Goal: Task Accomplishment & Management: Complete application form

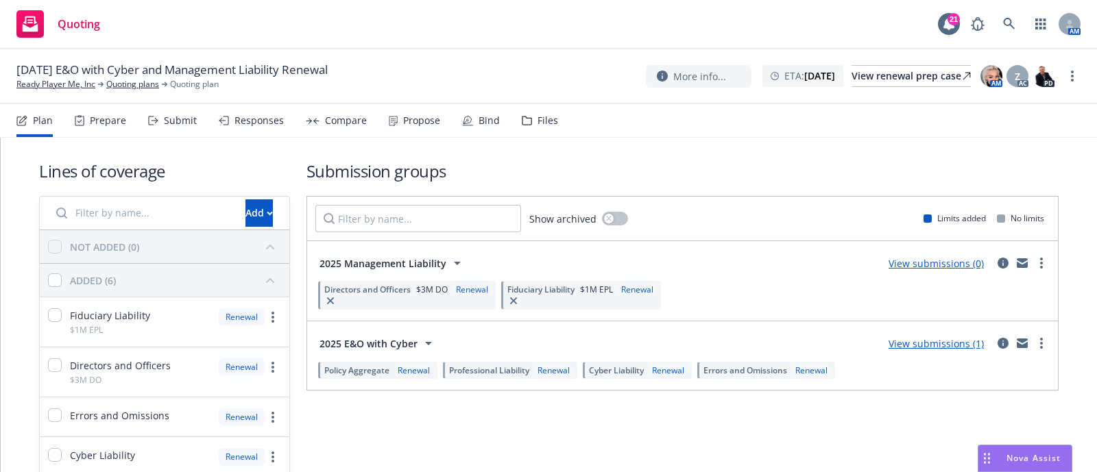
click at [110, 113] on div "Prepare" at bounding box center [100, 120] width 51 height 33
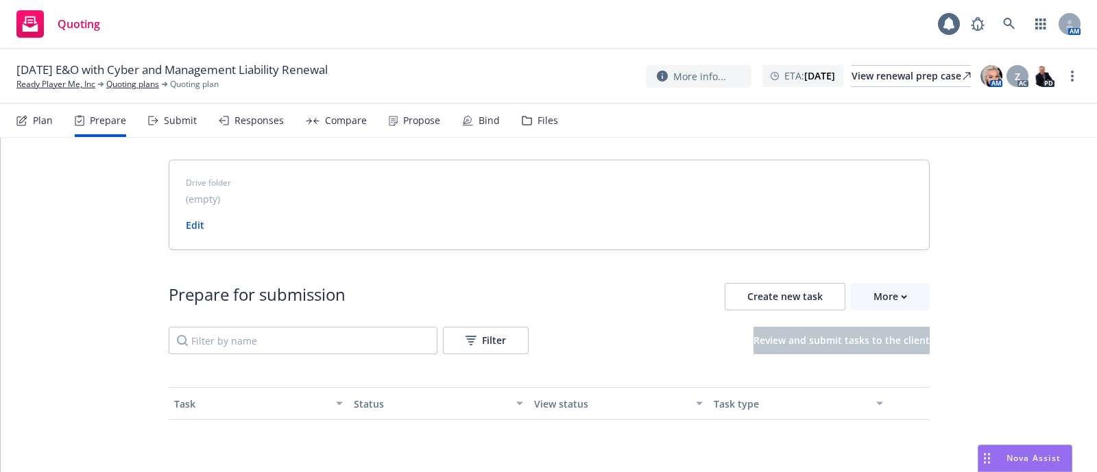
click at [168, 117] on div "Submit" at bounding box center [180, 120] width 33 height 11
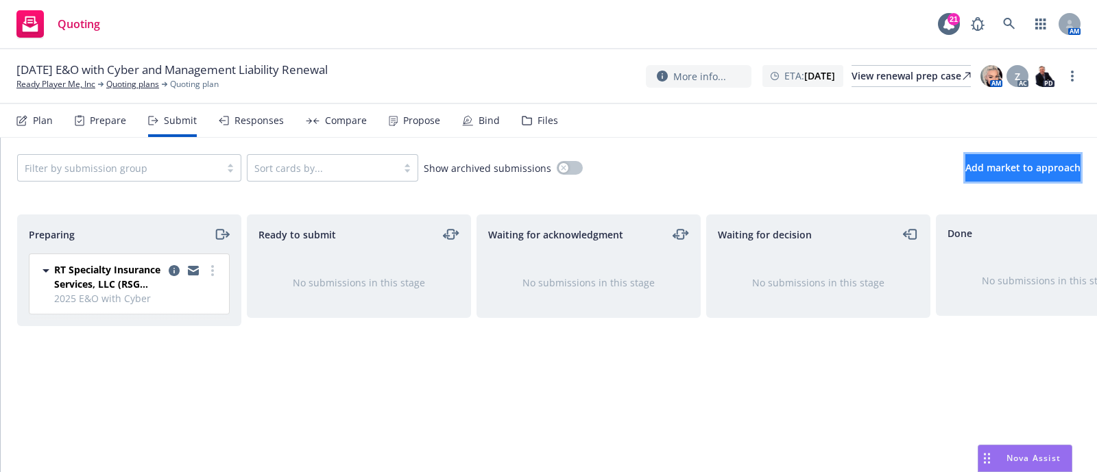
click at [966, 159] on button "Add market to approach" at bounding box center [1023, 167] width 115 height 27
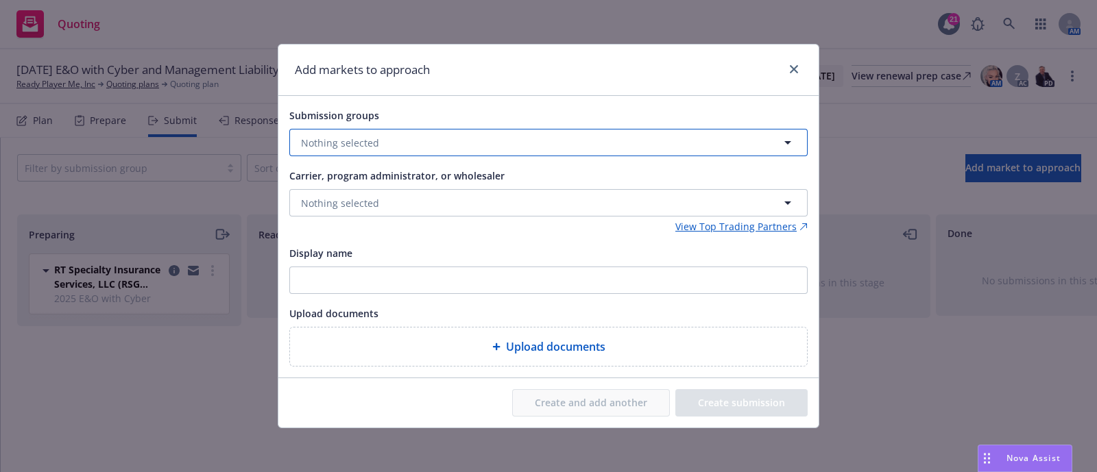
click at [473, 140] on button "Nothing selected" at bounding box center [548, 142] width 518 height 27
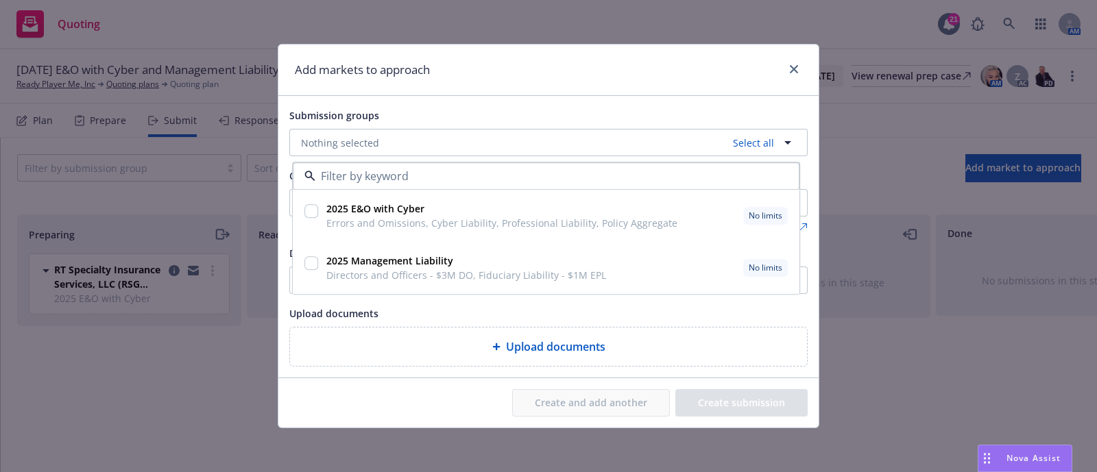
click at [321, 261] on div "2025 Management Liability Directors and Officers - $3M DO, Fiduciary Liability …" at bounding box center [465, 269] width 288 height 34
checkbox input "true"
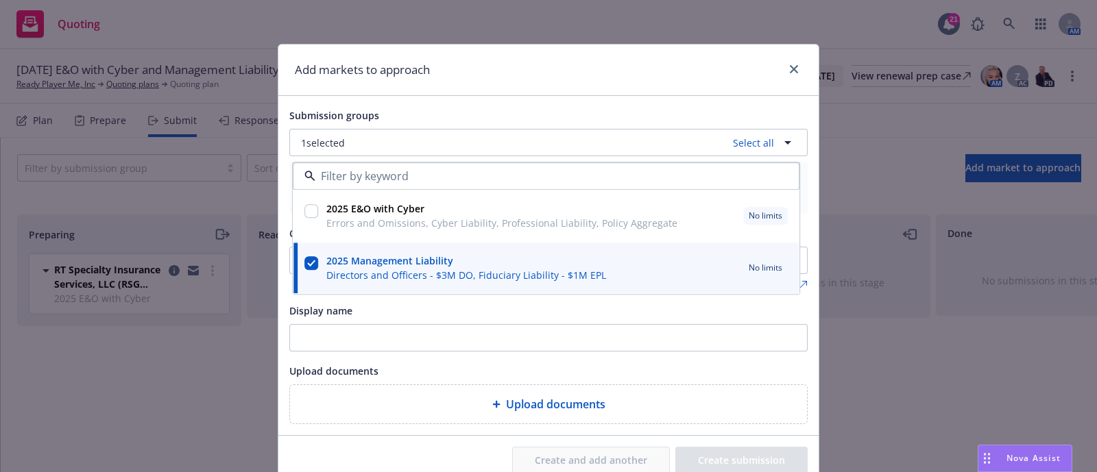
click at [434, 374] on div "Upload documents" at bounding box center [548, 371] width 518 height 16
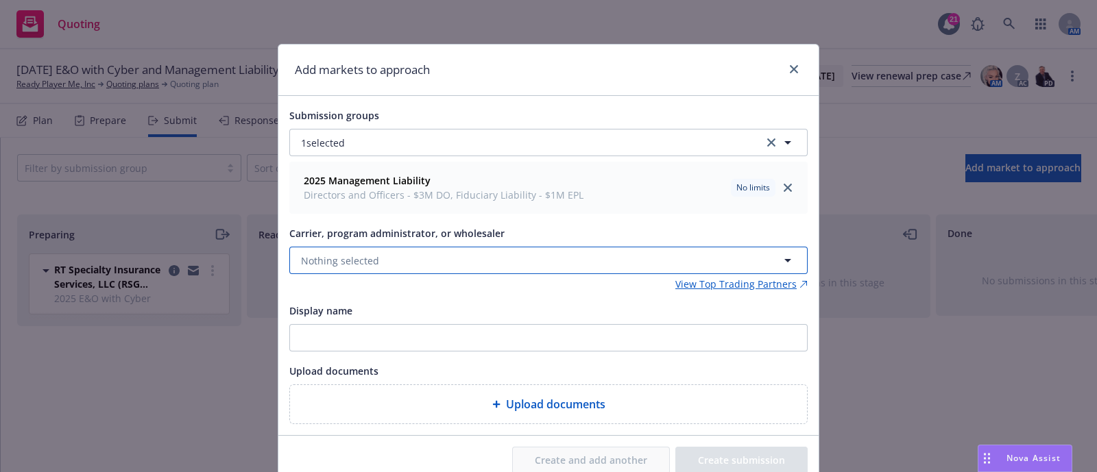
click at [418, 259] on button "Nothing selected" at bounding box center [548, 260] width 518 height 27
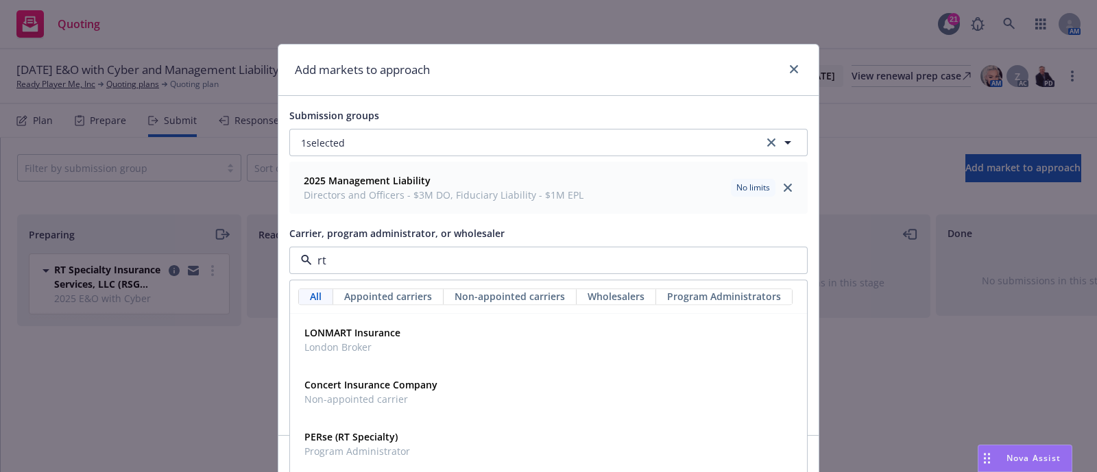
type input "rt s"
click at [403, 441] on strong "RT Specialty Insurance Services, LLC (RSG Specialty, LLC)" at bounding box center [435, 437] width 263 height 13
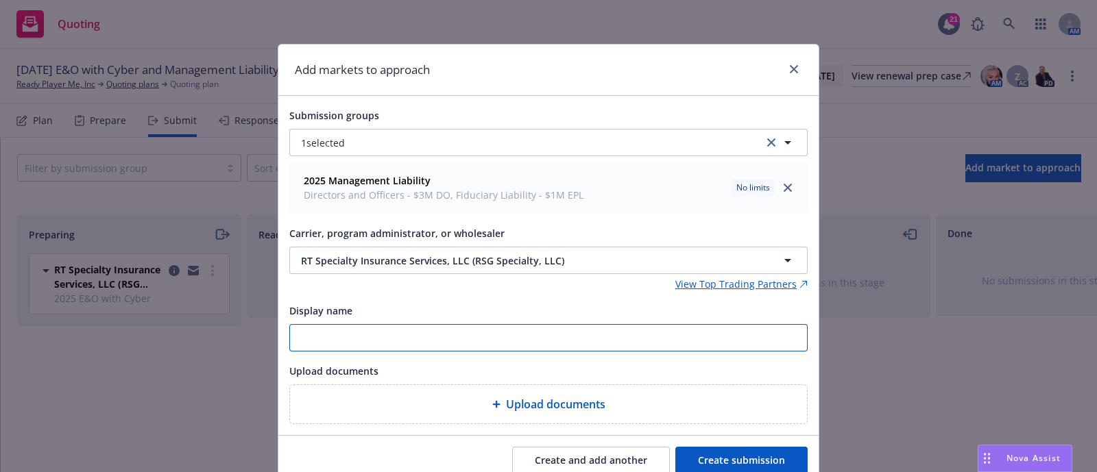
click at [377, 333] on input "Display name" at bounding box center [548, 338] width 517 height 26
type input "2025 Management Liability"
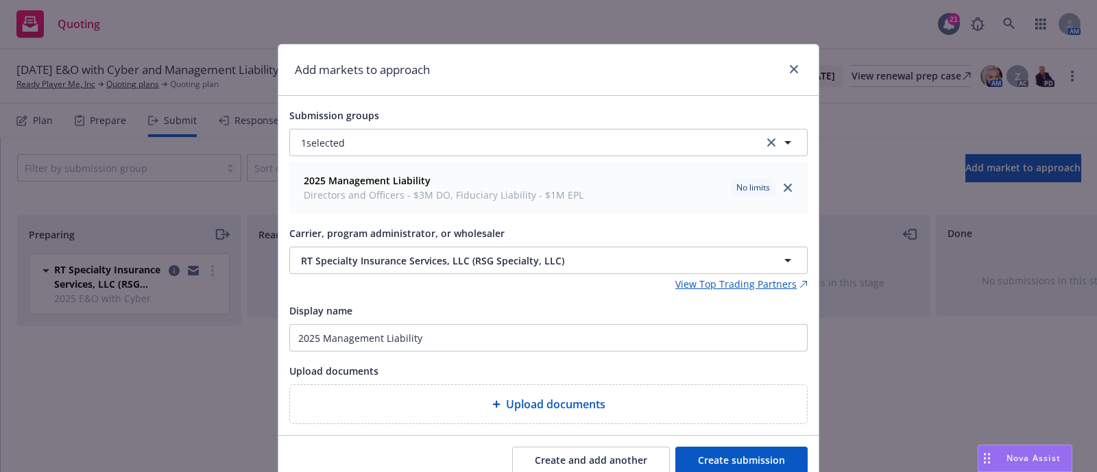
click at [506, 398] on span "Upload documents" at bounding box center [555, 404] width 99 height 16
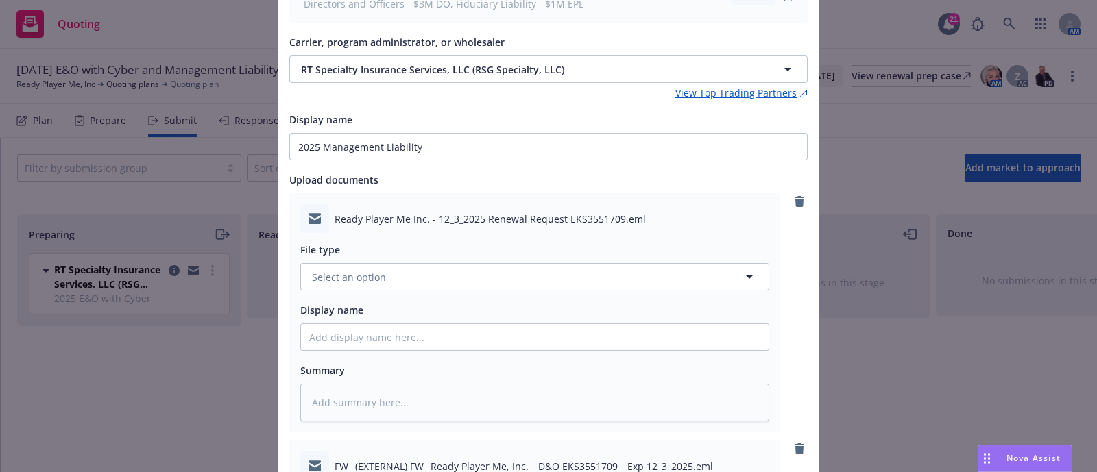
scroll to position [192, 0]
click at [398, 276] on button "Select an option" at bounding box center [534, 276] width 469 height 27
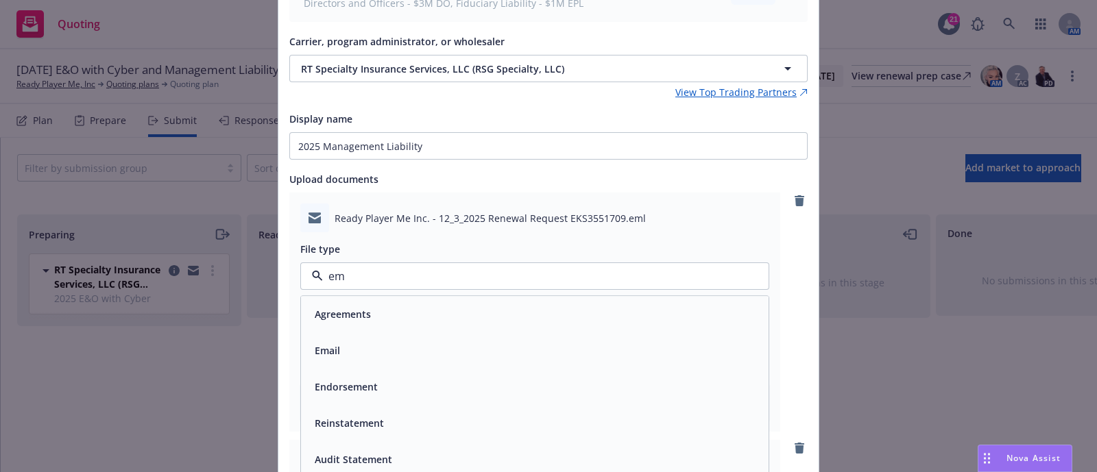
type input "ema"
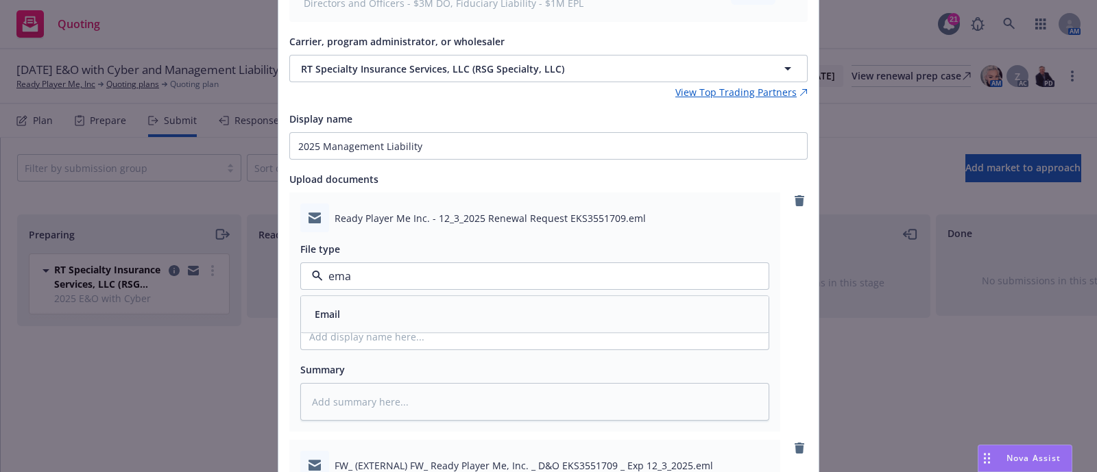
click at [385, 298] on div "Email" at bounding box center [535, 315] width 468 height 36
type textarea "x"
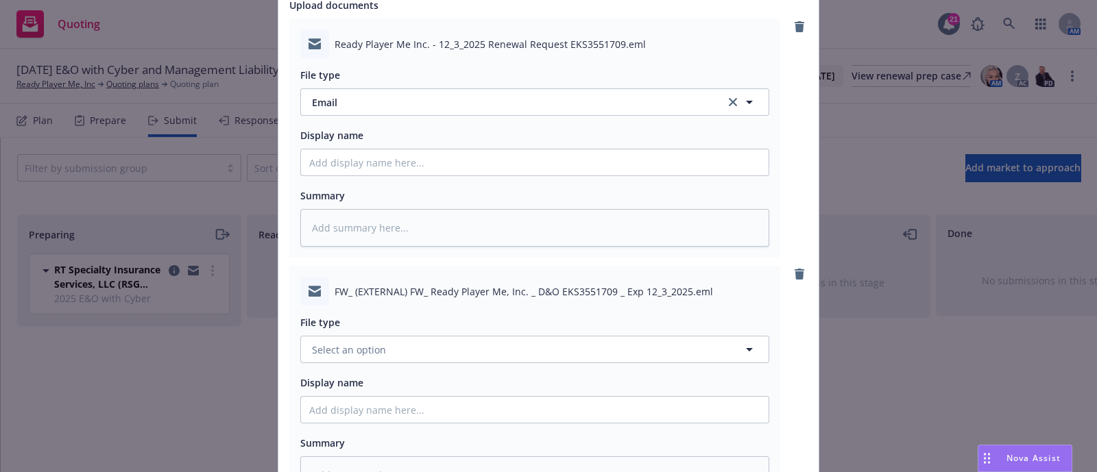
scroll to position [367, 0]
click at [385, 336] on button "Select an option" at bounding box center [534, 348] width 469 height 27
type input "renewa"
click at [370, 411] on div "Renewal solicitation" at bounding box center [535, 423] width 468 height 36
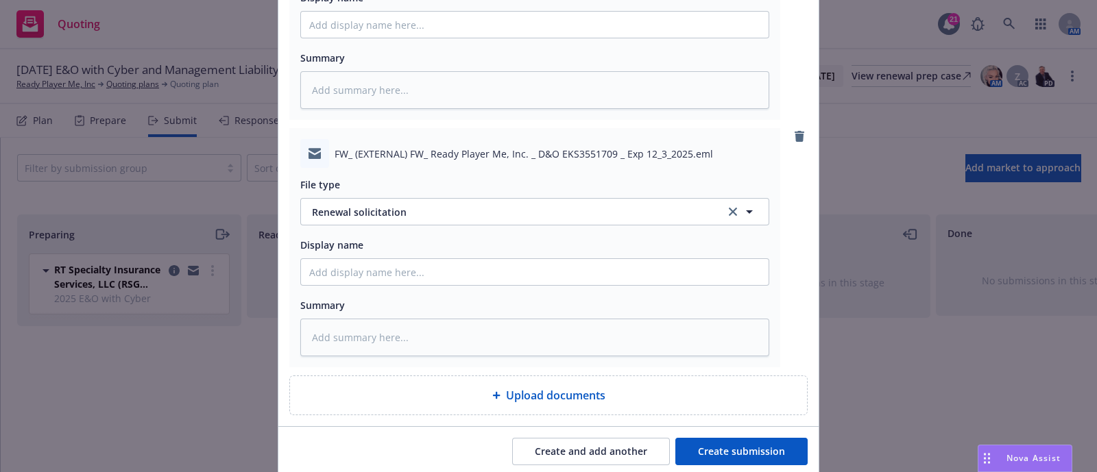
click at [398, 256] on div "Display name" at bounding box center [534, 261] width 469 height 49
click at [394, 38] on input "Display name" at bounding box center [535, 25] width 468 height 26
paste input "[TERM] [POLICY TYPE] Renewal Solicit RCVD From [UNDERWRITER/COMPANY]"
type textarea "x"
type input "[TERM] [POLICY TYPE] Renewal Solicit RCVD From [UNDERWRITER/COMPANY]"
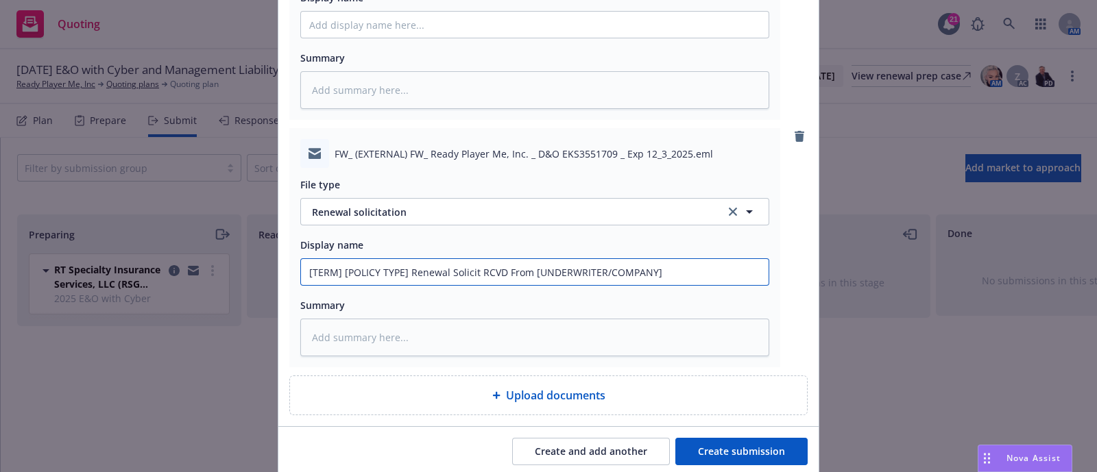
click at [394, 38] on input "[TERM] [POLICY TYPE] Renewal Solicit RCVD From [UNDERWRITER/COMPANY]" at bounding box center [535, 25] width 468 height 26
drag, startPoint x: 398, startPoint y: 268, endPoint x: 221, endPoint y: 266, distance: 176.2
click at [221, 266] on div "Add markets to approach Submission groups 1 selected 2025 Management Liability …" at bounding box center [548, 236] width 1097 height 472
type textarea "x"
type input "2 Renewal Solicit RCVD From [UNDERWRITER/COMPANY]"
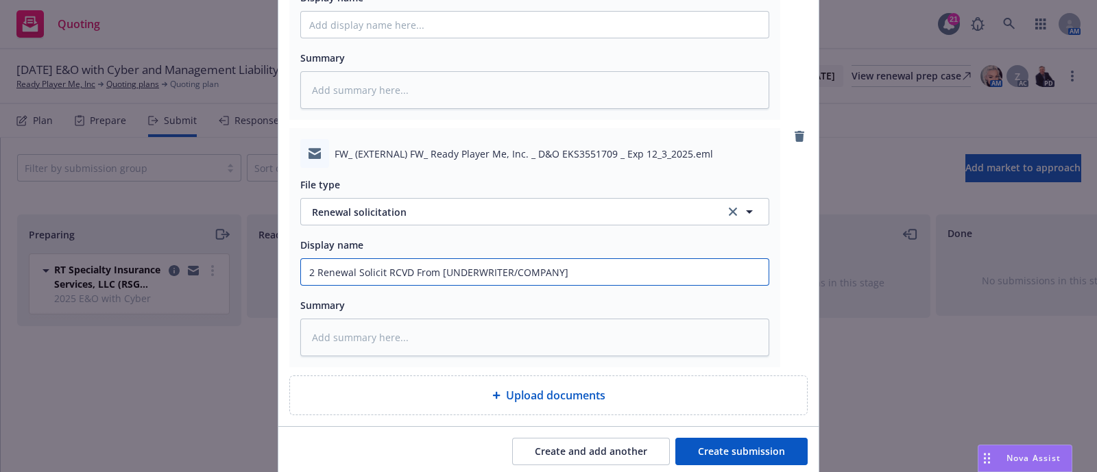
type textarea "x"
type input "20 Renewal Solicit RCVD From [UNDERWRITER/COMPANY]"
type textarea "x"
type input "202 Renewal Solicit RCVD From [UNDERWRITER/COMPANY]"
type textarea "x"
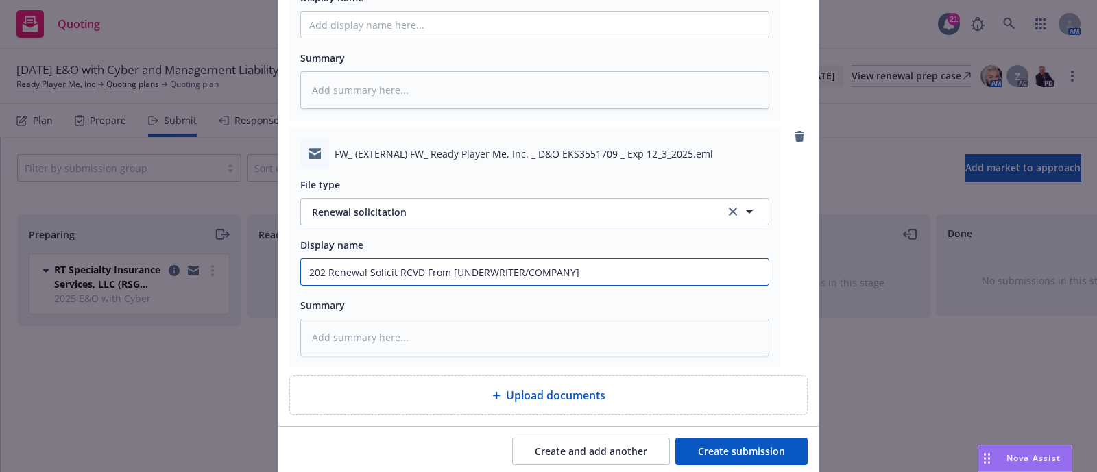
type input "2025 Renewal Solicit RCVD From [UNDERWRITER/COMPANY]"
type textarea "x"
type input "2025- [PERSON_NAME] RCVD From [UNDERWRITER/COMPANY]"
type textarea "x"
type input "2025-2 Renewal Solicit RCVD From [UNDERWRITER/COMPANY]"
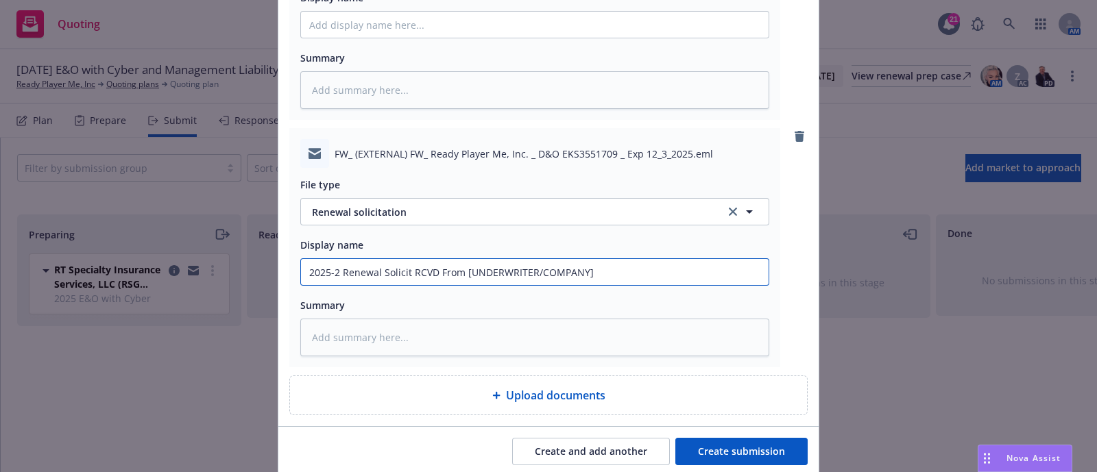
type textarea "x"
type input "2025-20 Renewal Solicit RCVD From [UNDERWRITER/COMPANY]"
type textarea "x"
type input "2025-202 Renewal Solicit RCVD From [UNDERWRITER/COMPANY]"
type textarea "x"
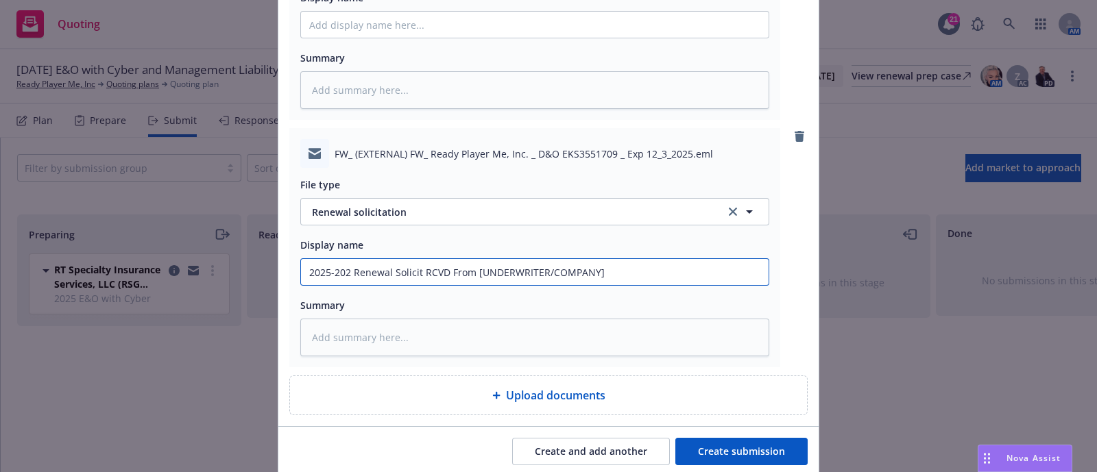
type input "[DATE]-[DATE] Renewal Solicit RCVD From [UNDERWRITER/COMPANY]"
type textarea "x"
type input "[DATE]-[DATE] Renewal Solicit RCVD From [UNDERWRITER/COMPANY]"
type textarea "x"
type input "[DATE]-[DATE] M [PERSON_NAME] RCVD From [UNDERWRITER/COMPANY]"
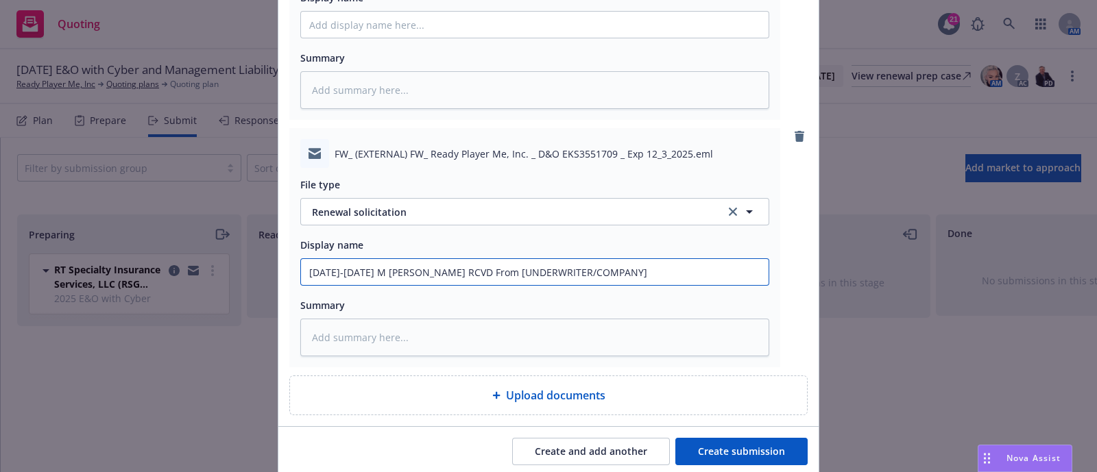
type textarea "x"
type input "[DATE]-[DATE] ML [PERSON_NAME] RCVD From [UNDERWRITER/COMPANY]"
drag, startPoint x: 660, startPoint y: 271, endPoint x: 489, endPoint y: 272, distance: 171.4
click at [489, 38] on input "[DATE]-[DATE] ML [PERSON_NAME] RCVD From [UNDERWRITER/COMPANY]" at bounding box center [535, 25] width 468 height 26
type textarea "x"
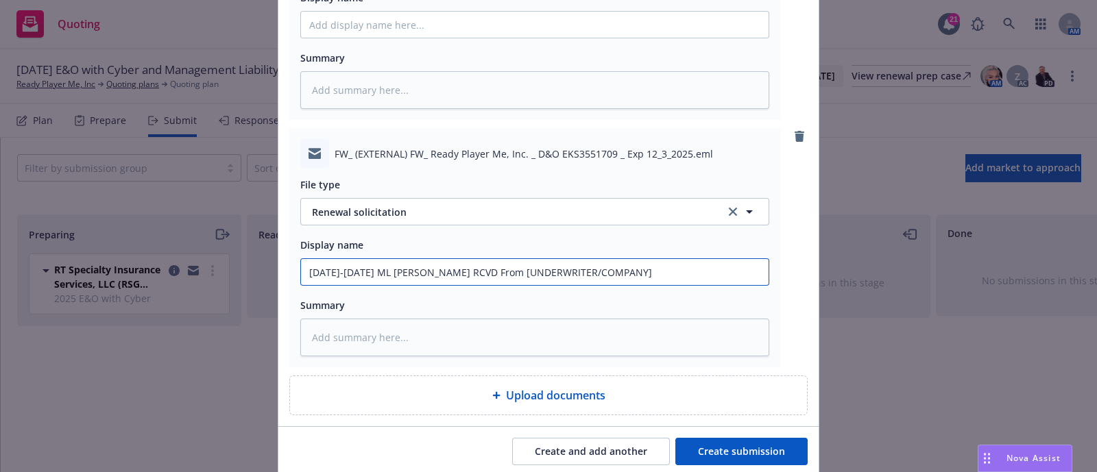
type input "[DATE]-[DATE] ML Renewal Solicit RCVD From R"
type textarea "x"
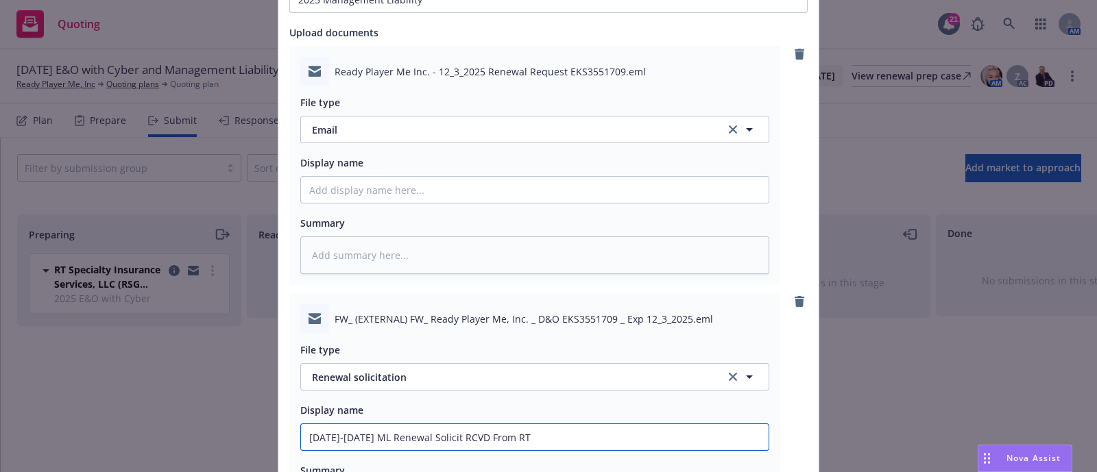
scroll to position [337, 0]
type input "[DATE]-[DATE] ML Renewal Solicit RCVD From RT"
click at [340, 204] on input "Display name" at bounding box center [535, 191] width 468 height 26
paste input "[YR] [POLICY TYPE] Request for Renewal Requirements to [UNDERWRITER/COMPANY]"
type textarea "x"
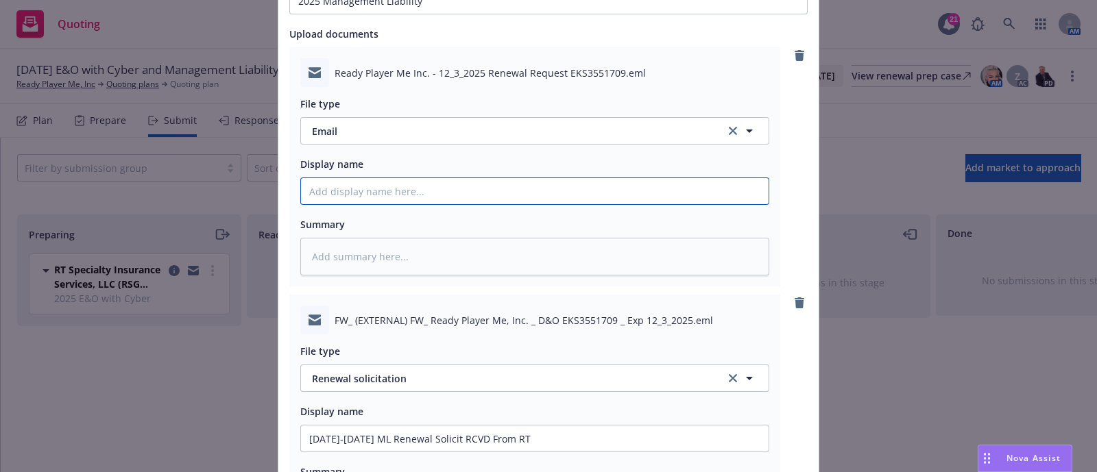
type input "[YR] [POLICY TYPE] Request for Renewal Requirements to [UNDERWRITER/COMPANY]"
drag, startPoint x: 384, startPoint y: 189, endPoint x: 261, endPoint y: 159, distance: 127.1
click at [261, 159] on div "Add markets to approach Submission groups 1 selected 2025 Management Liability …" at bounding box center [548, 236] width 1097 height 472
type textarea "x"
type input "2 Request for Renewal Requirements to [UNDERWRITER/COMPANY]"
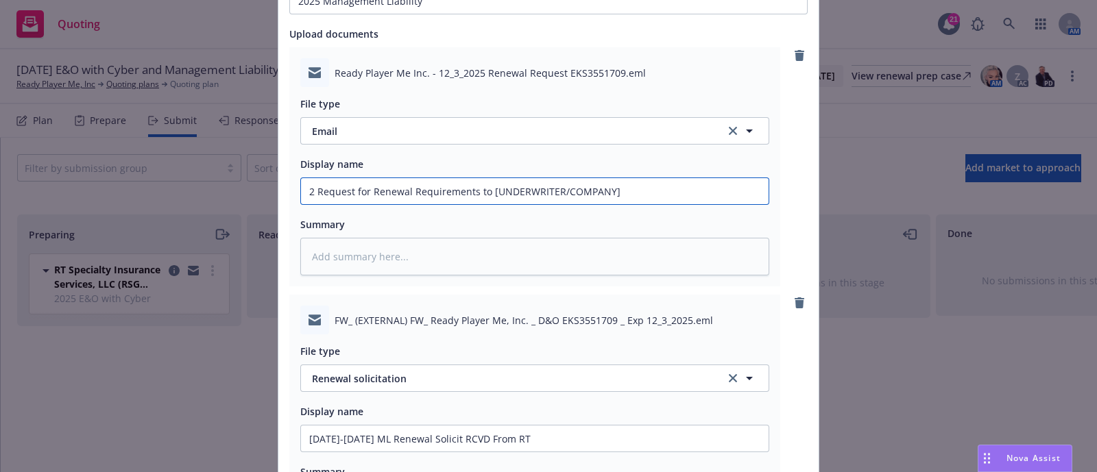
type textarea "x"
type input "20 Request for Renewal Requirements to [UNDERWRITER/COMPANY]"
type textarea "x"
type input "202 Request for Renewal Requirements to [UNDERWRITER/COMPANY]"
type textarea "x"
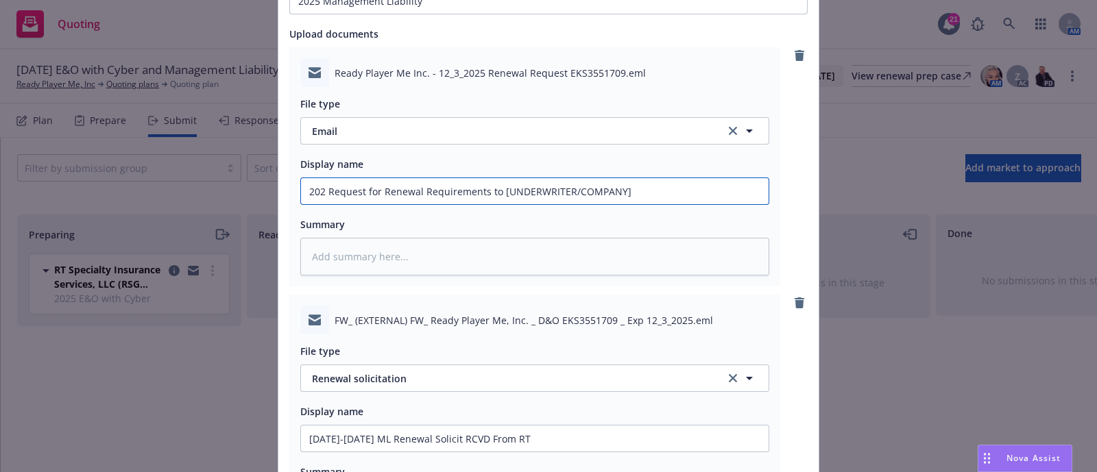
type input "2025 Request for Renewal Requirements to [UNDERWRITER/COMPANY]"
type textarea "x"
type input "2025 Request for Renewal Requirements to [UNDERWRITER/COMPANY]"
type textarea "x"
type input "2025 M Request for Renewal Requirements to [UNDERWRITER/COMPANY]"
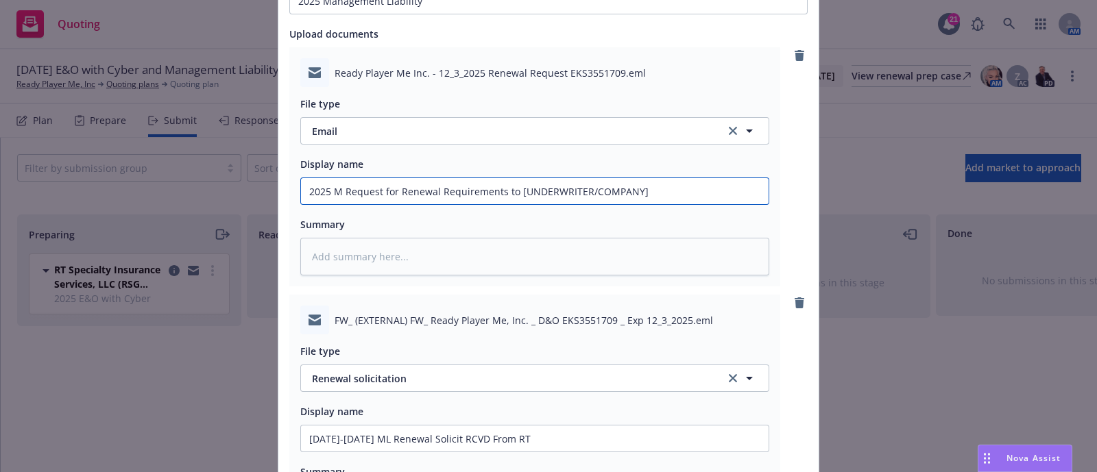
type textarea "x"
type input "2025 MK Request for Renewal Requirements to [UNDERWRITER/COMPANY]"
type textarea "x"
type input "2025 M Request for Renewal Requirements to [UNDERWRITER/COMPANY]"
type textarea "x"
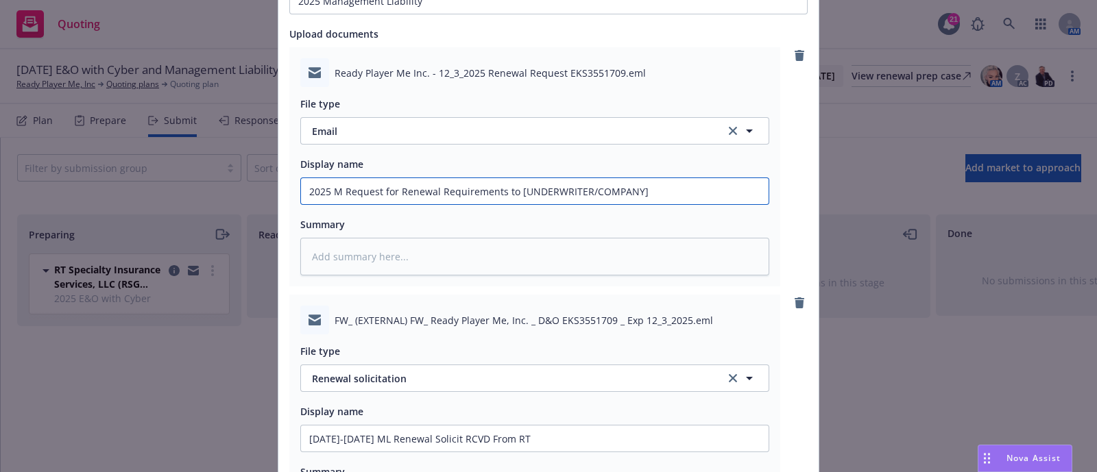
type input "2025 ML Request for Renewal Requirements to [UNDERWRITER/COMPANY]"
drag, startPoint x: 622, startPoint y: 200, endPoint x: 514, endPoint y: 203, distance: 107.7
click at [514, 203] on input "2025 ML Request for Renewal Requirements to [UNDERWRITER/COMPANY]" at bounding box center [535, 191] width 468 height 26
type textarea "x"
type input "2025 ML Request for Renewal Requirements to R"
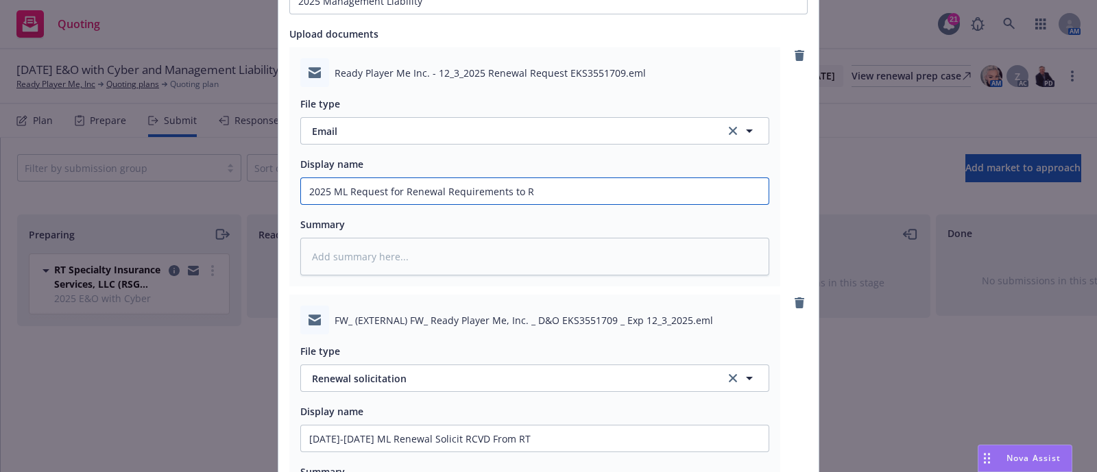
type textarea "x"
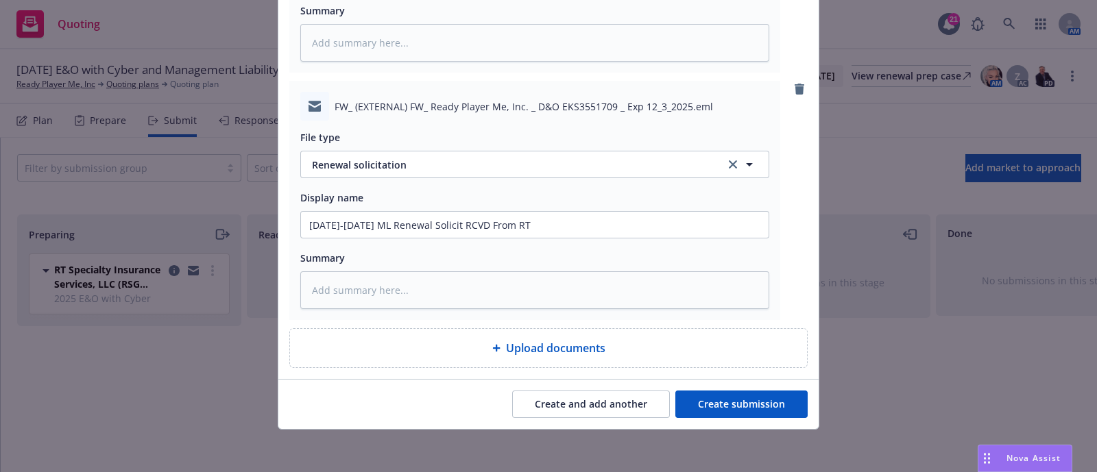
type input "2025 ML Request for Renewal Requirements to RT"
click at [706, 396] on button "Create submission" at bounding box center [741, 404] width 132 height 27
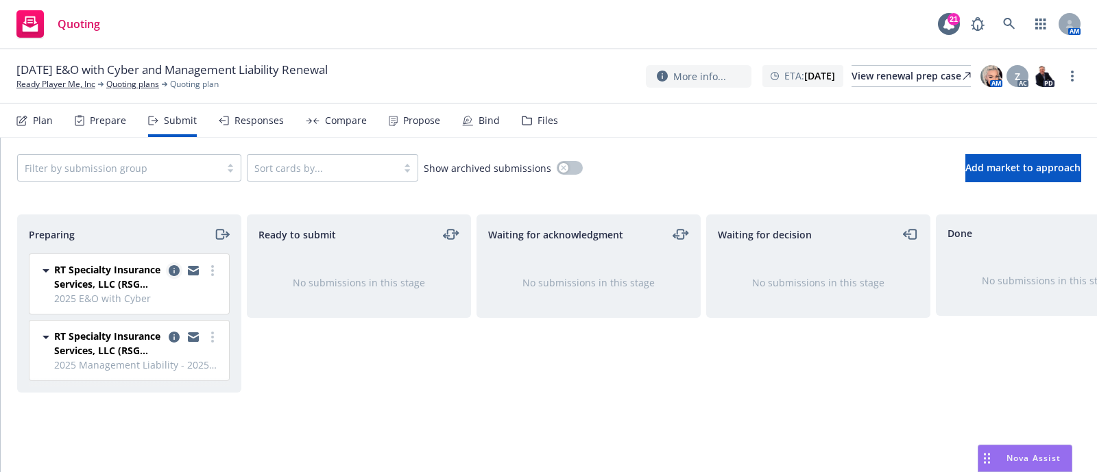
click at [172, 277] on link "copy logging email" at bounding box center [174, 271] width 16 height 16
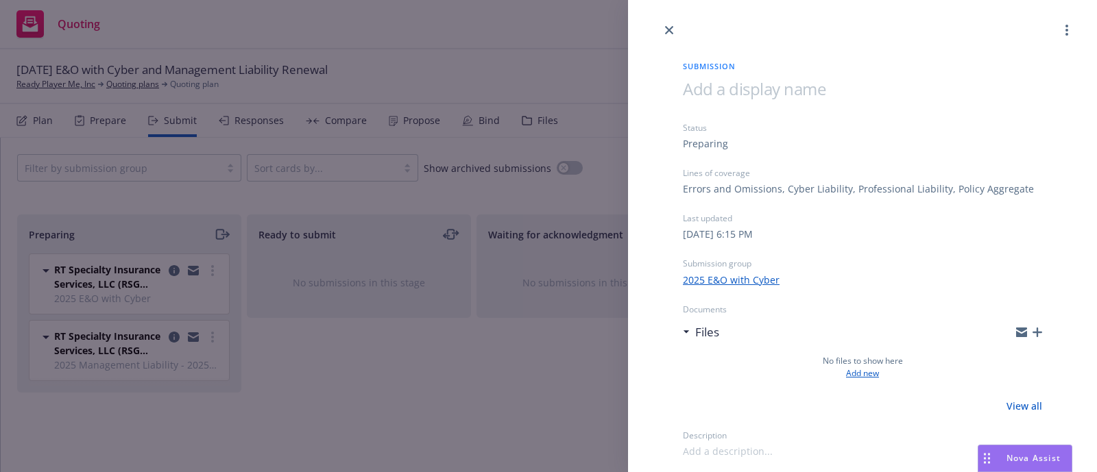
click at [876, 375] on link "Add new" at bounding box center [862, 374] width 33 height 12
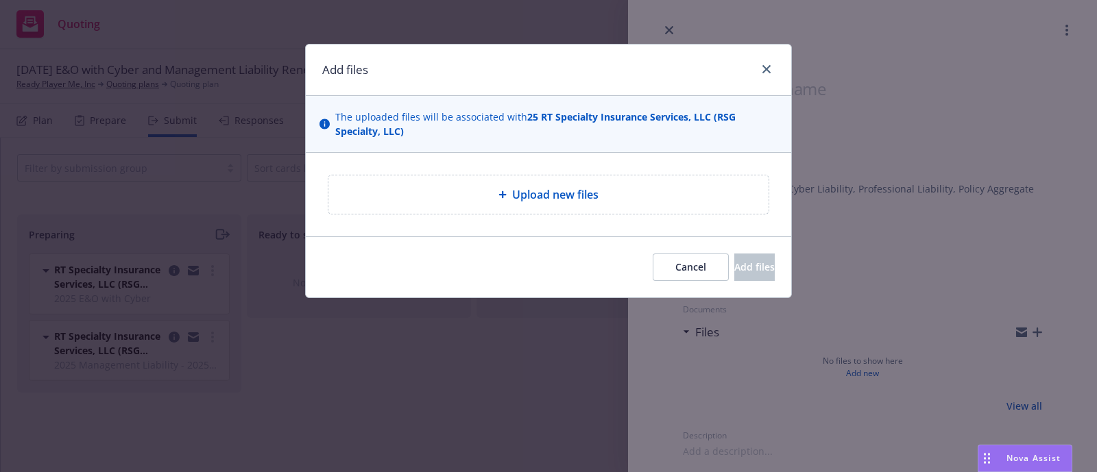
click at [542, 198] on span "Upload new files" at bounding box center [555, 195] width 86 height 16
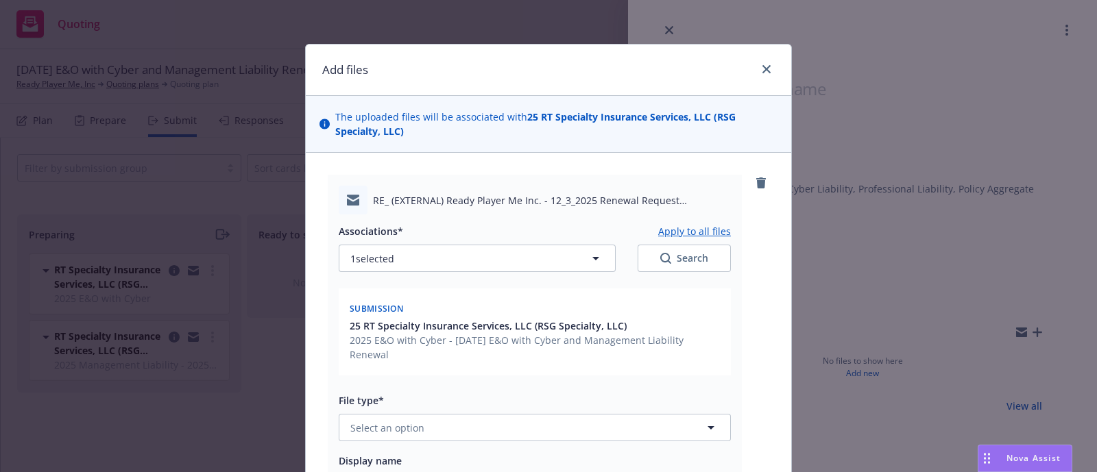
type textarea "x"
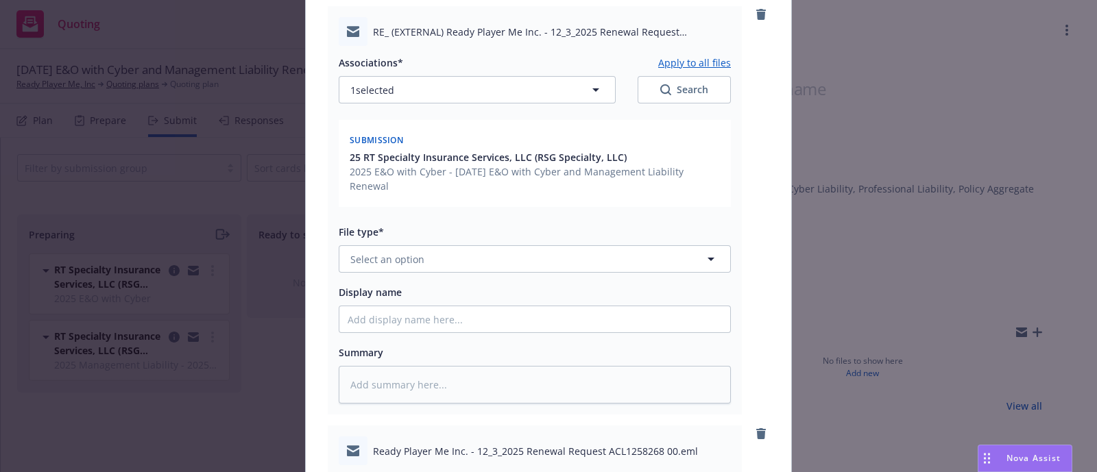
drag, startPoint x: 413, startPoint y: 243, endPoint x: 414, endPoint y: 263, distance: 20.6
click at [414, 263] on div "File type* Select an option" at bounding box center [535, 248] width 392 height 49
click at [414, 263] on span "Select an option" at bounding box center [387, 259] width 74 height 14
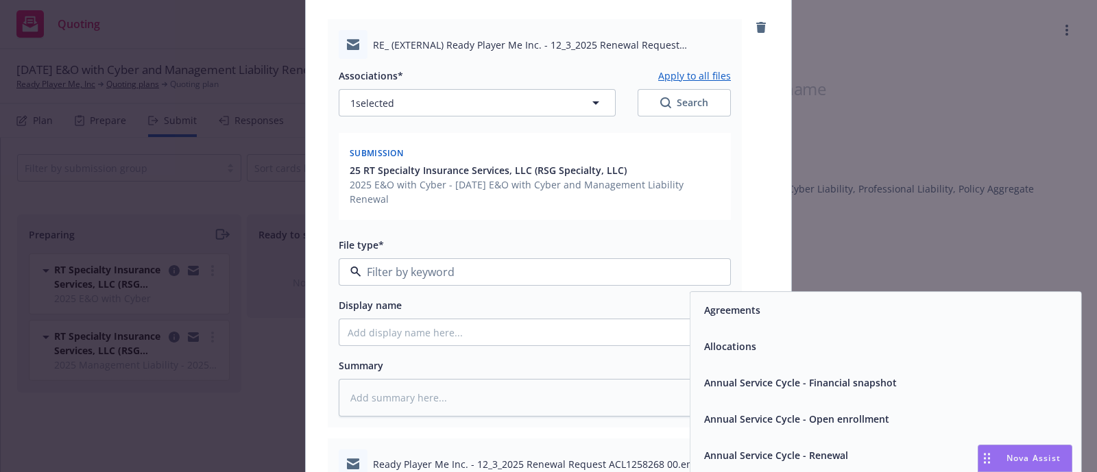
scroll to position [199, 0]
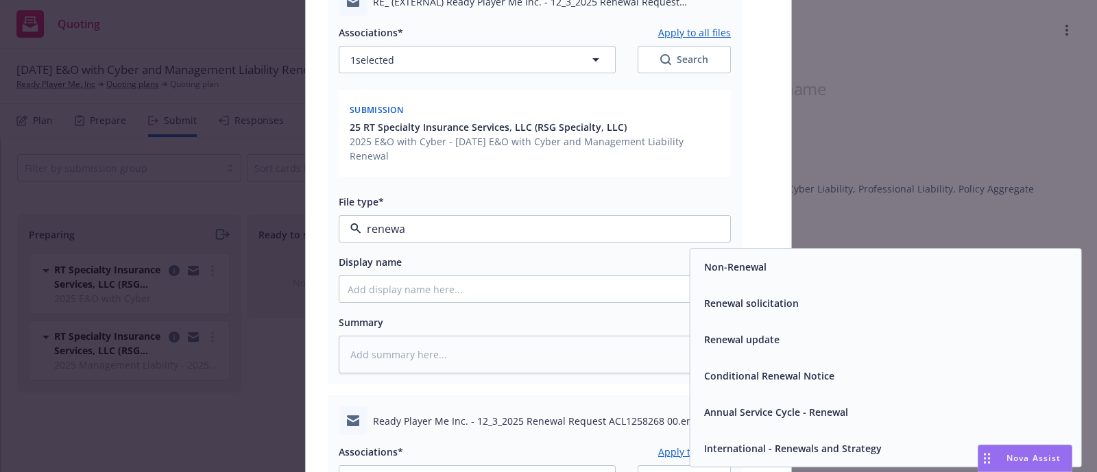
type input "renewal"
click at [704, 308] on span "Renewal solicitation" at bounding box center [751, 304] width 95 height 14
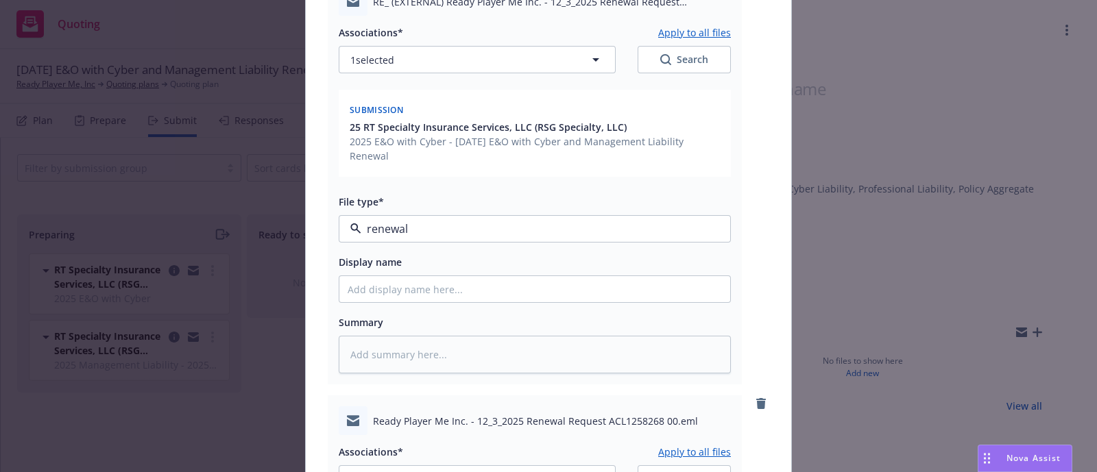
type textarea "x"
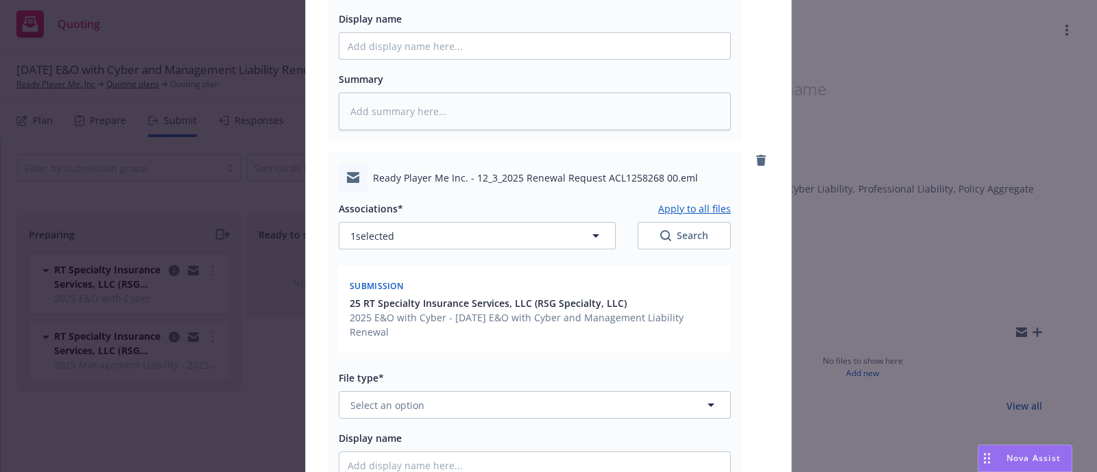
scroll to position [443, 0]
click at [454, 395] on button "Select an option" at bounding box center [535, 404] width 392 height 27
type input "email"
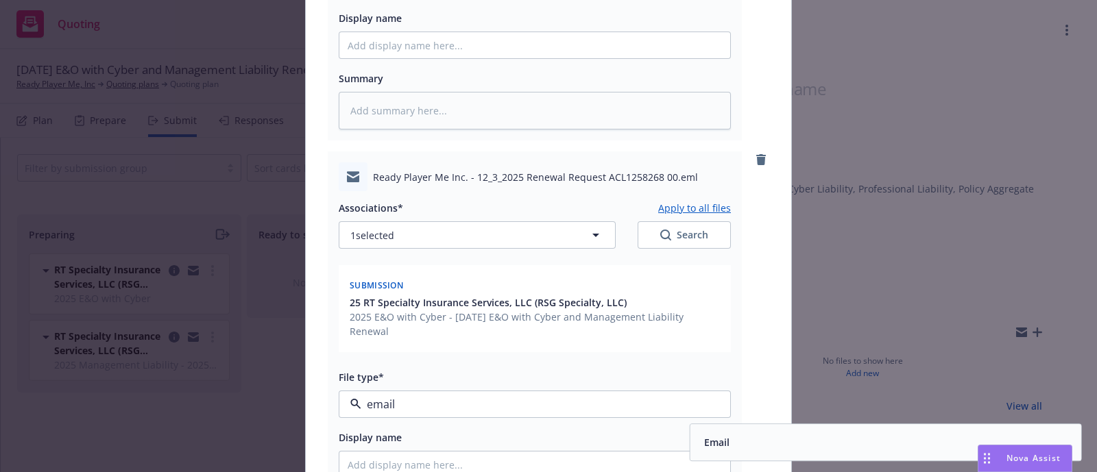
click at [739, 424] on div "Email" at bounding box center [886, 442] width 391 height 36
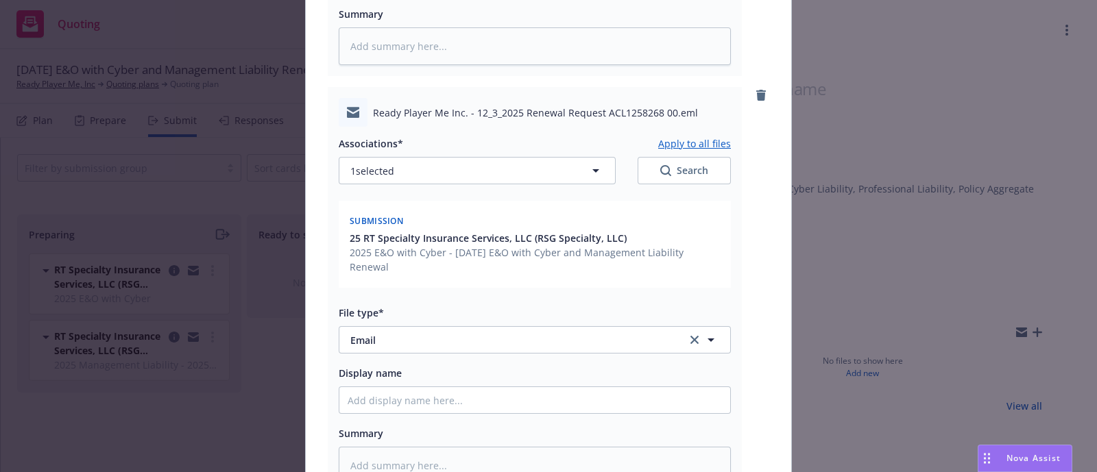
scroll to position [508, 0]
paste input "[YR] [POLICY TYPE] Request for Renewal Requirements to [UNDERWRITER/COMPANY]"
type textarea "x"
type input "[YR] [POLICY TYPE] Request for Renewal Requirements to [UNDERWRITER/COMPANY]"
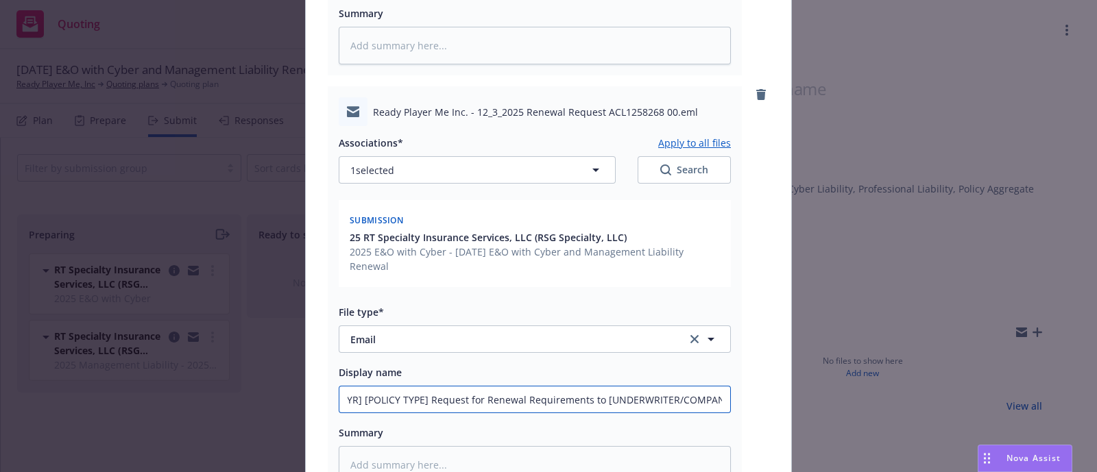
scroll to position [0, 0]
drag, startPoint x: 417, startPoint y: 399, endPoint x: 276, endPoint y: 392, distance: 141.4
click at [276, 392] on div "Add files The uploaded files will be associated with 25 RT Specialty Insurance …" at bounding box center [548, 236] width 1097 height 472
type textarea "x"
type input "] Request for Renewal Requirements to [UNDERWRITER/COMPANY]"
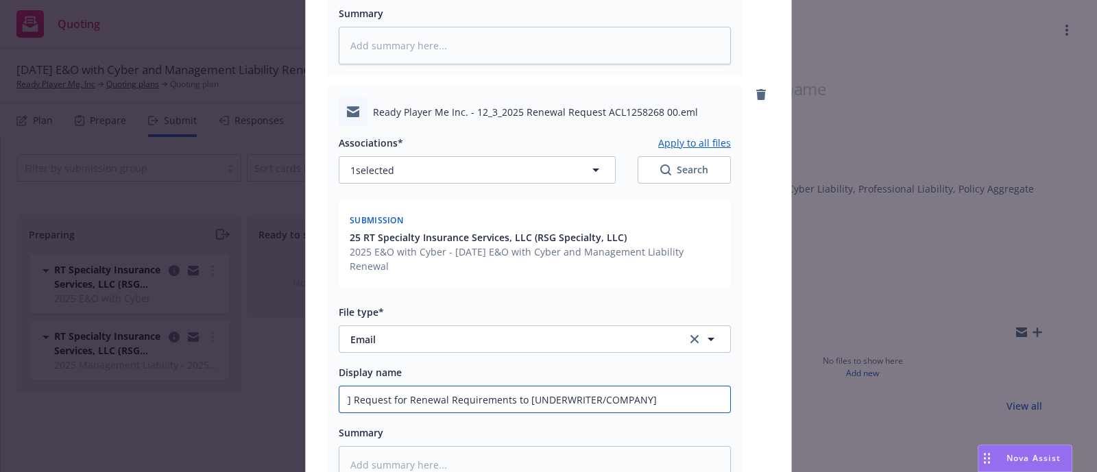
type textarea "x"
type input "Request for Renewal Requirements to [UNDERWRITER/COMPANY]"
type textarea "x"
type input "2 Request for Renewal Requirements to [UNDERWRITER/COMPANY]"
type textarea "x"
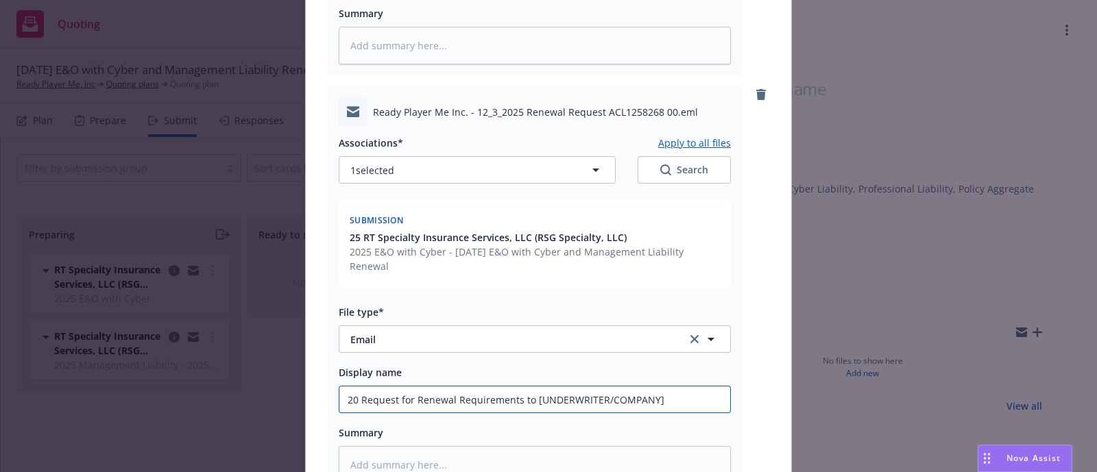
type input "202 Request for Renewal Requirements to [UNDERWRITER/COMPANY]"
type textarea "x"
type input "2025 Request for Renewal Requirements to [UNDERWRITER/COMPANY]"
type textarea "x"
type input "2025 E Request for Renewal Requirements to [UNDERWRITER/COMPANY]"
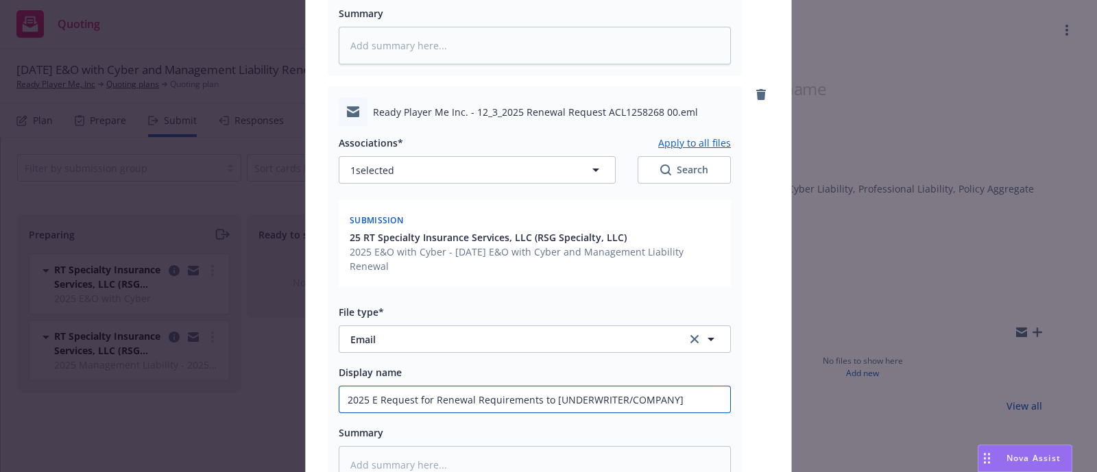
type textarea "x"
type input "2025 E& Request for Renewal Requirements to [UNDERWRITER/COMPANY]"
type textarea "x"
type input "2025 E&O Request for Renewal Requirements to [UNDERWRITER/COMPANY]"
type textarea "x"
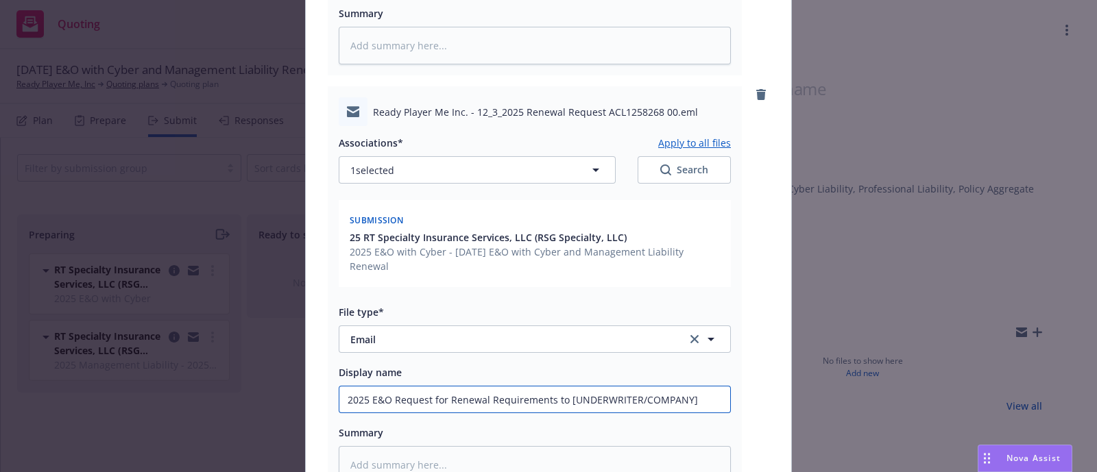
type input "2025 E&O/ Request for Renewal Requirements to [UNDERWRITER/COMPANY]"
type textarea "x"
type input "2025 E&O/C Request for Renewal Requirements to [UNDERWRITER/COMPANY]"
type textarea "x"
type input "2025 E&O/Cy Request for Renewal Requirements to [UNDERWRITER/COMPANY]"
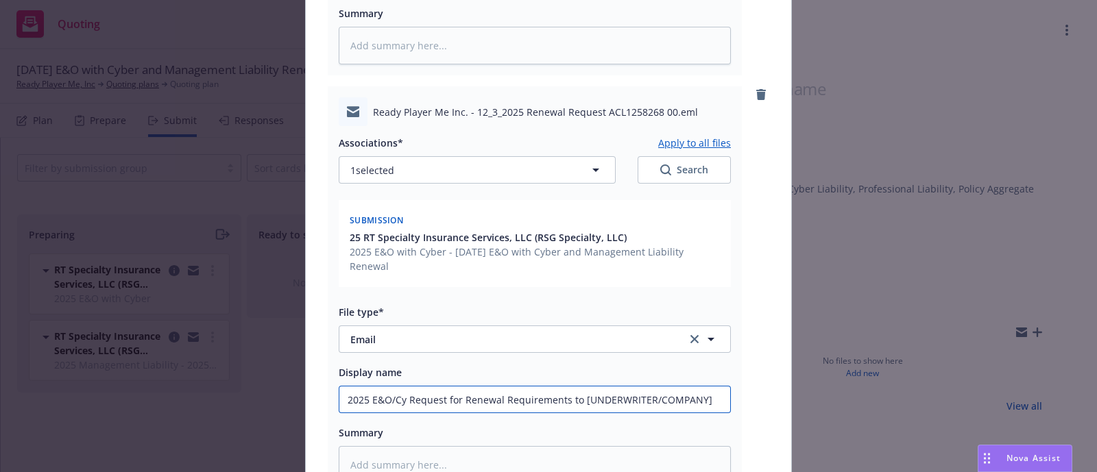
type textarea "x"
type input "2025 E&O/Cyb Request for Renewal Requirements to [UNDERWRITER/COMPANY]"
type textarea "x"
type input "2025 E&O/Cybe Request for Renewal Requirements to [UNDERWRITER/COMPANY]"
type textarea "x"
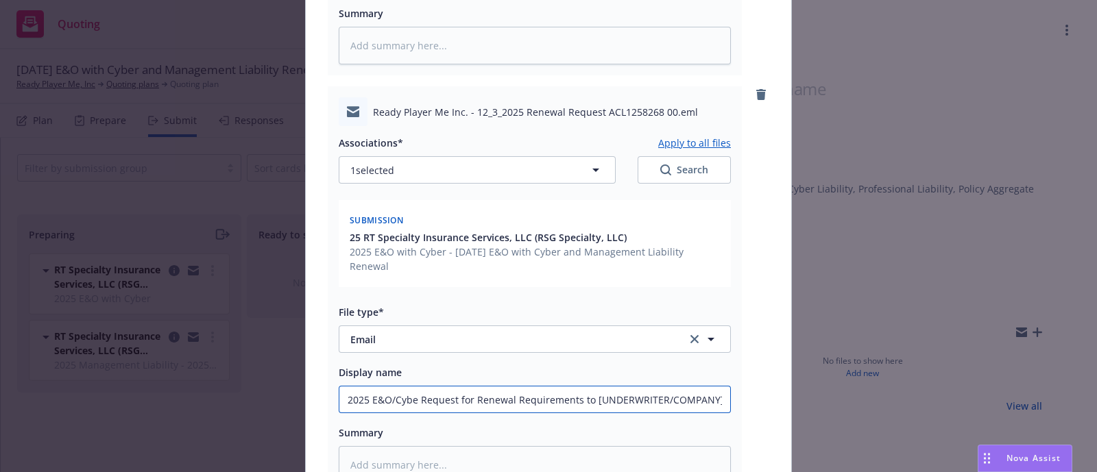
type input "2025 E&O/Cyber Request for Renewal Requirements to [UNDERWRITER/COMPANY]"
drag, startPoint x: 717, startPoint y: 400, endPoint x: 593, endPoint y: 378, distance: 125.5
click at [593, 378] on div "Display name 2025 E&O/Cyber Request for Renewal Requirements to [UNDERWRITER/CO…" at bounding box center [535, 388] width 392 height 49
type textarea "x"
type input "2025 E&O/Cyber Request for Renewal Requirements to ["
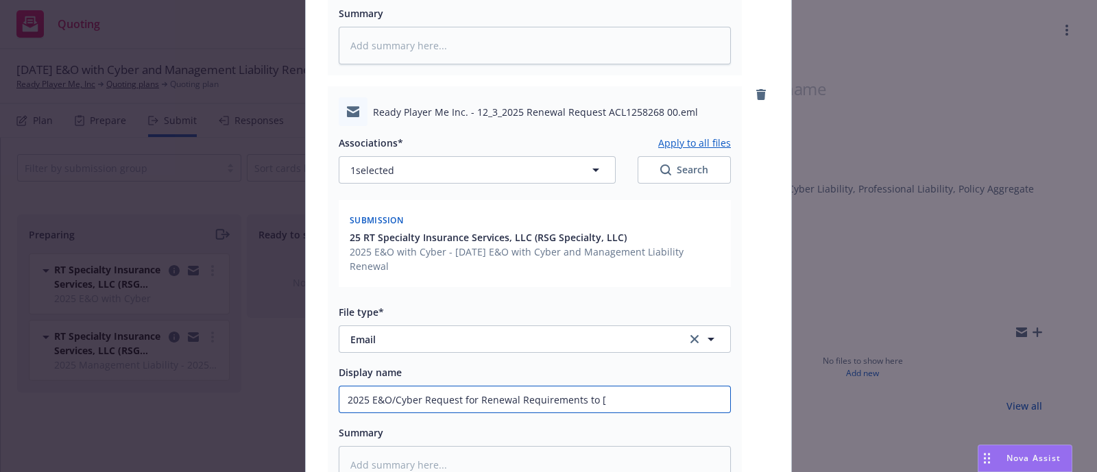
type textarea "x"
type input "2025 E&O/Cyber Request for Renewal Requirements to"
type textarea "x"
type input "2025 E&O/Cyber Request for Renewal Requirements to R"
type textarea "x"
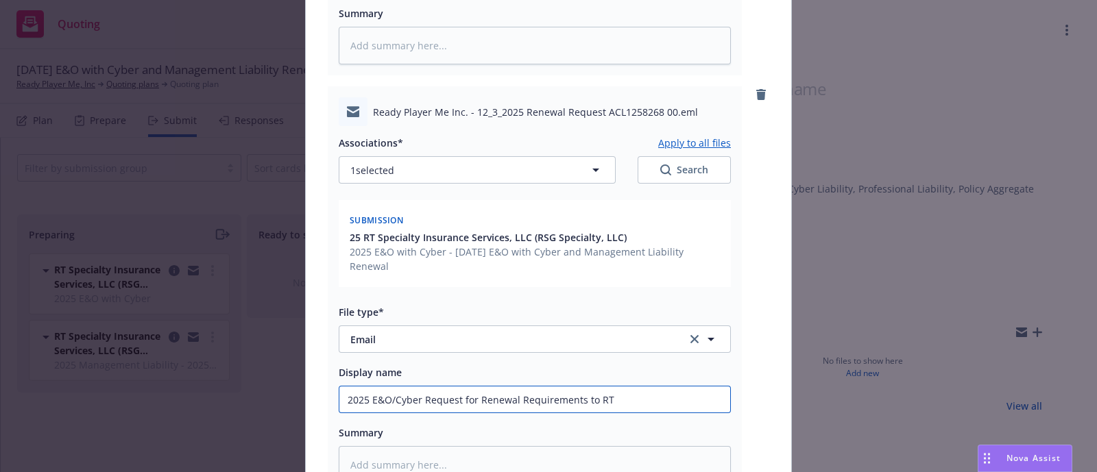
type input "2025 E&O/Cyber Request for Renewal Requirements to RT"
type textarea "x"
type input "2025 E&O/Cyber Request for Renewal Requirements to RT S"
type textarea "x"
type input "2025 E&O/Cyber Request for Renewal Requirements to RT Sp"
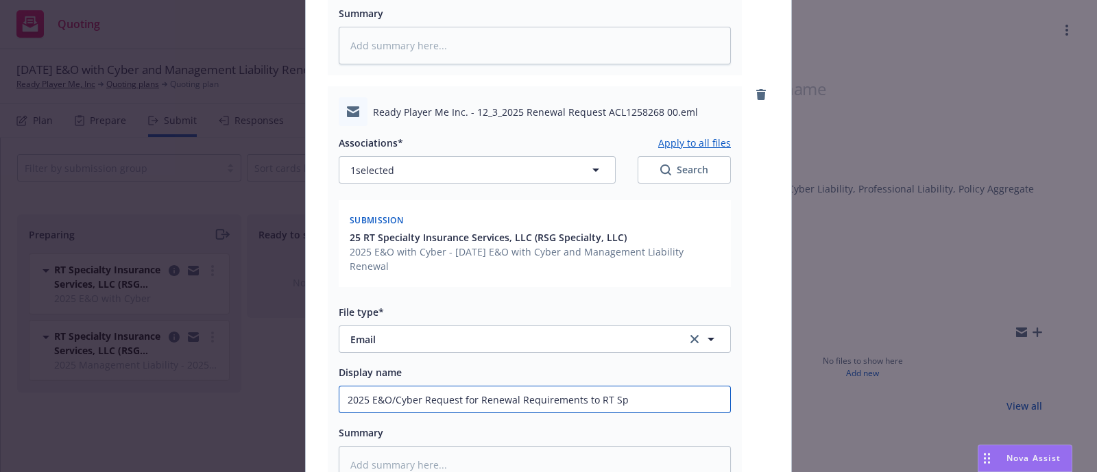
type textarea "x"
type input "2025 E&O/Cyber Request for Renewal Requirements to RT Spe"
type textarea "x"
type input "2025 E&O/Cyber Request for Renewal Requirements to RT Sp"
type textarea "x"
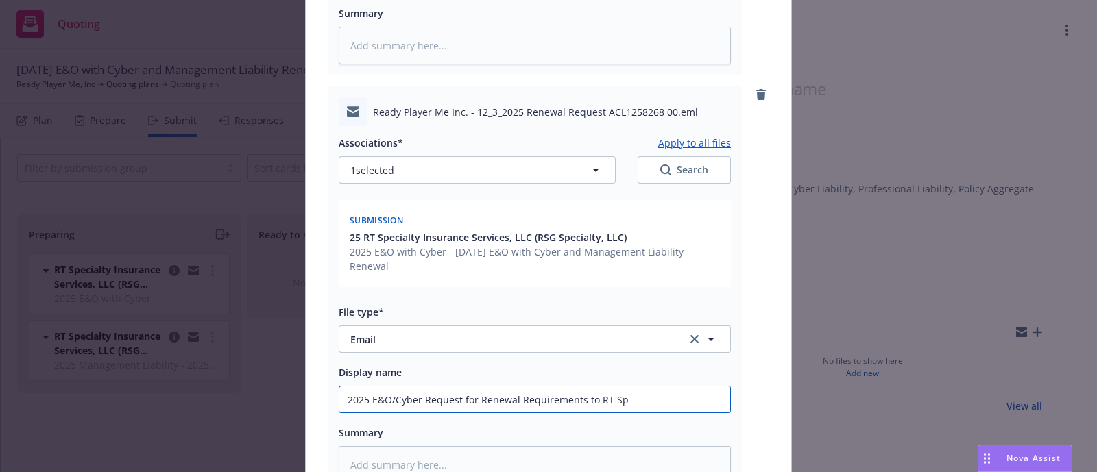
type input "2025 E&O/Cyber Request for Renewal Requirements to RT S"
type textarea "x"
type input "2025 E&O/Cyber Request for Renewal Requirements to RT"
type textarea "x"
type input "2025 E&O/Cyber Request for Renewal Requirements to RT"
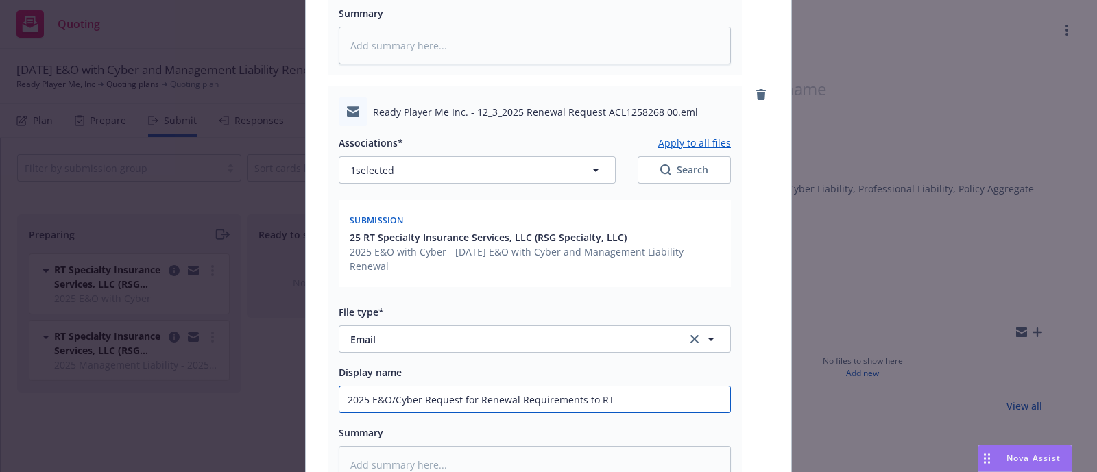
scroll to position [315, 0]
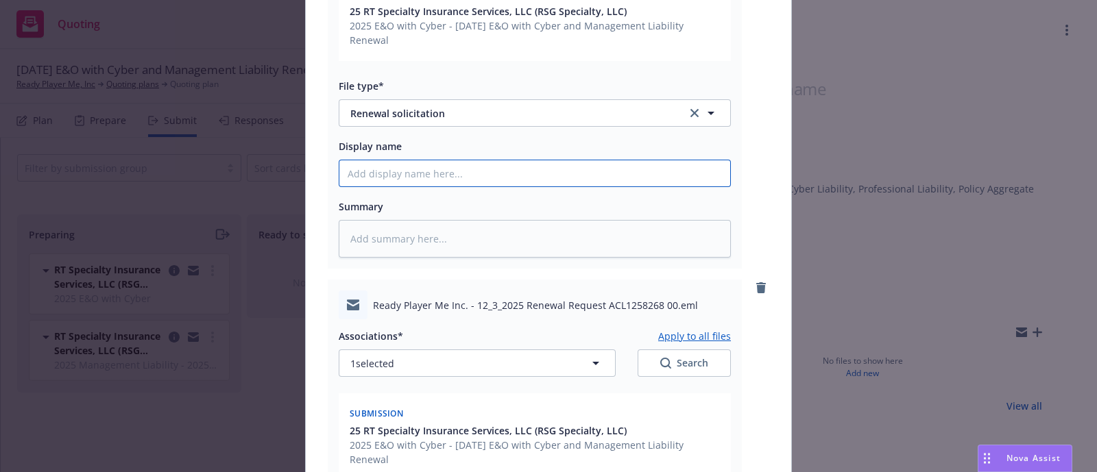
click at [370, 182] on input "Display name" at bounding box center [534, 173] width 391 height 26
paste input "[TERM] [POLICY TYPE] Renewal Solicit RCVD From [UNDERWRITER/COMPANY]"
type textarea "x"
type input "[TERM] [POLICY TYPE] Renewal Solicit RCVD From [UNDERWRITER/COMPANY]"
drag, startPoint x: 439, startPoint y: 169, endPoint x: 211, endPoint y: 176, distance: 227.8
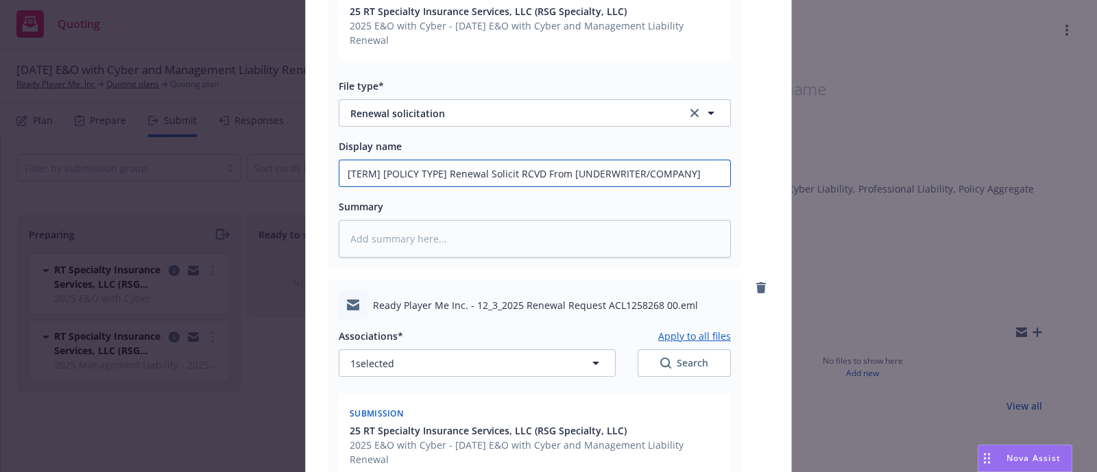
click at [211, 176] on div "Add files The uploaded files will be associated with 25 RT Specialty Insurance …" at bounding box center [548, 236] width 1097 height 472
type textarea "x"
type input "20 Renewal Solicit RCVD From [UNDERWRITER/COMPANY]"
type textarea "x"
type input "202 Renewal Solicit RCVD From [UNDERWRITER/COMPANY]"
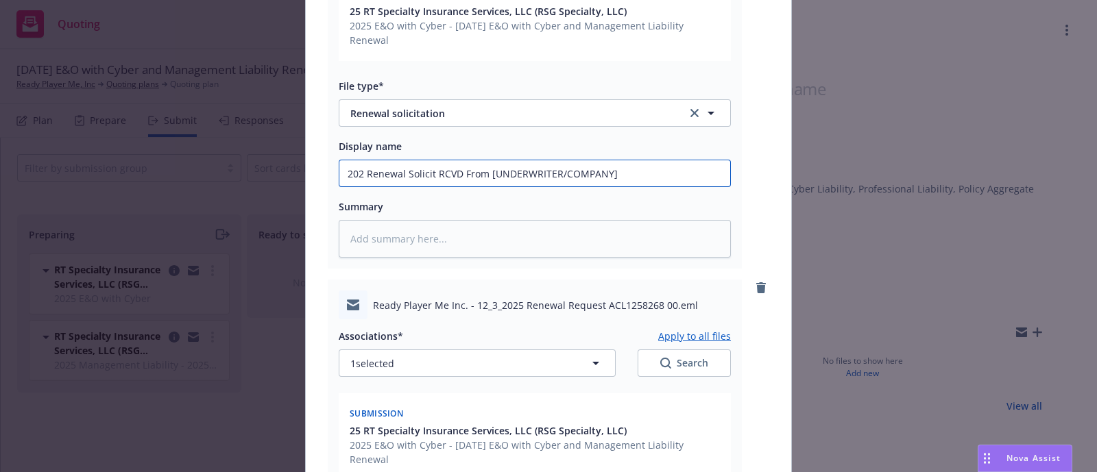
type textarea "x"
type input "2025 Renewal Solicit RCVD From [UNDERWRITER/COMPANY]"
type textarea "x"
type input "2025- [PERSON_NAME] RCVD From [UNDERWRITER/COMPANY]"
type textarea "x"
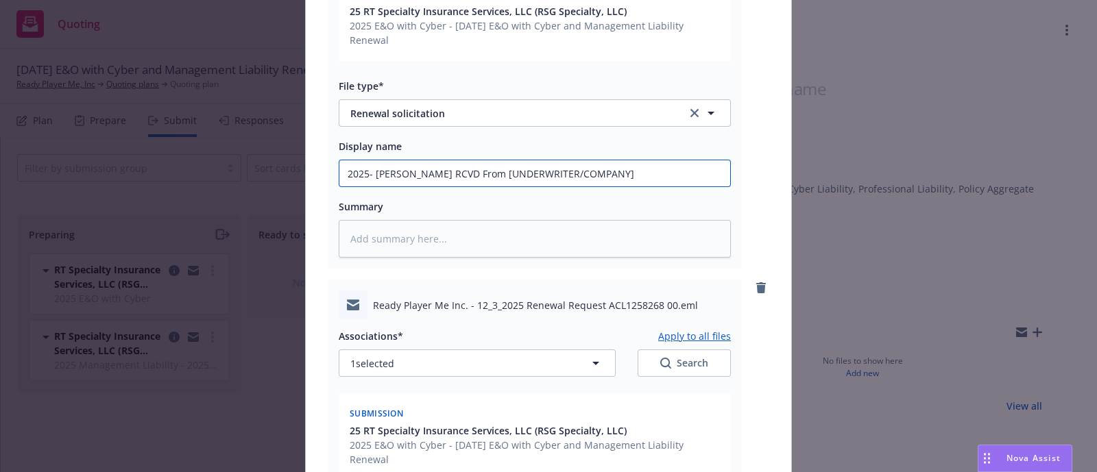
type input "2025-2 Renewal Solicit RCVD From [UNDERWRITER/COMPANY]"
type textarea "x"
type input "2025-20 Renewal Solicit RCVD From [UNDERWRITER/COMPANY]"
type textarea "x"
type input "2025-202 Renewal Solicit RCVD From [UNDERWRITER/COMPANY]"
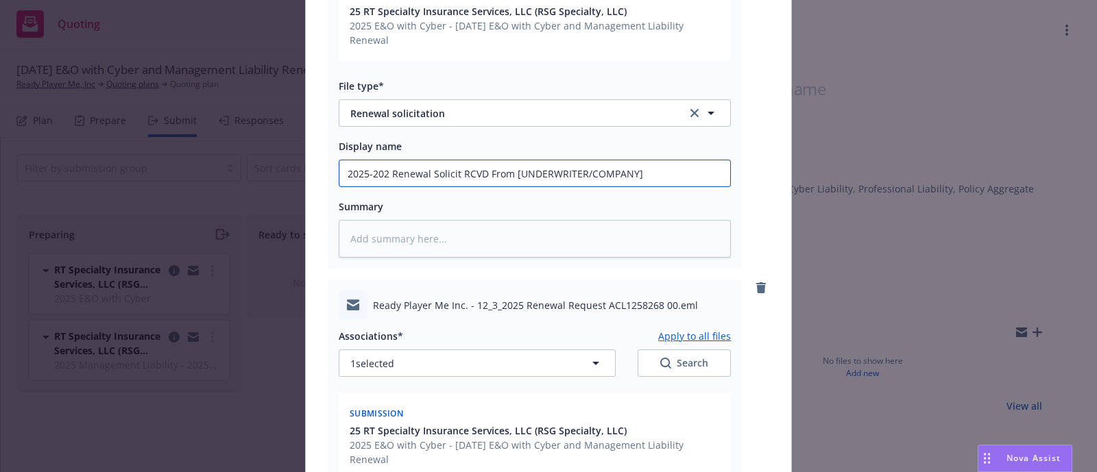
type textarea "x"
type input "[DATE]-[DATE] Renewal Solicit RCVD From [UNDERWRITER/COMPANY]"
type textarea "x"
type input "[DATE]-[DATE] Renewal Solicit RCVD From [UNDERWRITER/COMPANY]"
type textarea "x"
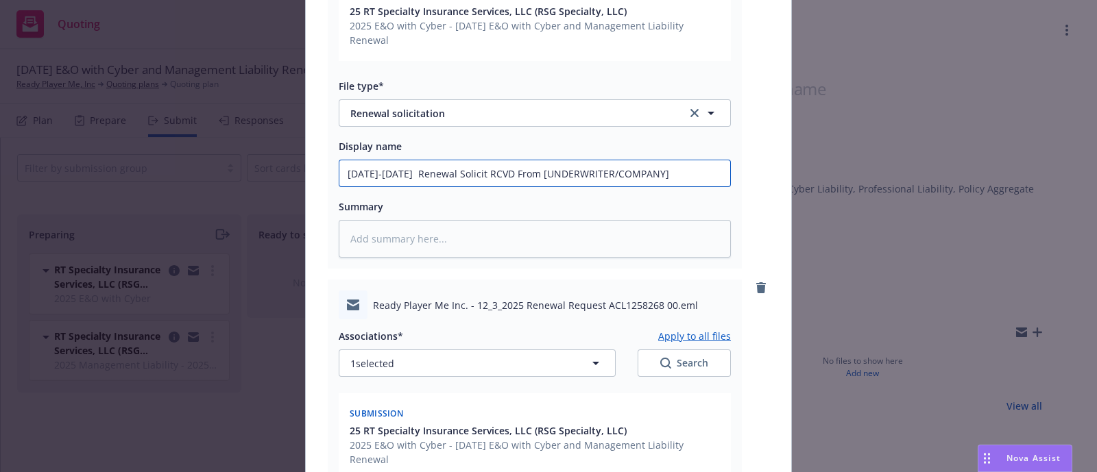
type input "[DATE]-[DATE] E [PERSON_NAME] RCVD From [UNDERWRITER/COMPANY]"
type textarea "x"
type input "[DATE]-[DATE] E& Renewal Solicit RCVD From [UNDERWRITER/COMPANY]"
type textarea "x"
type input "[DATE]-[DATE] E&O Renewal Solicit RCVD From [UNDERWRITER/COMPANY]"
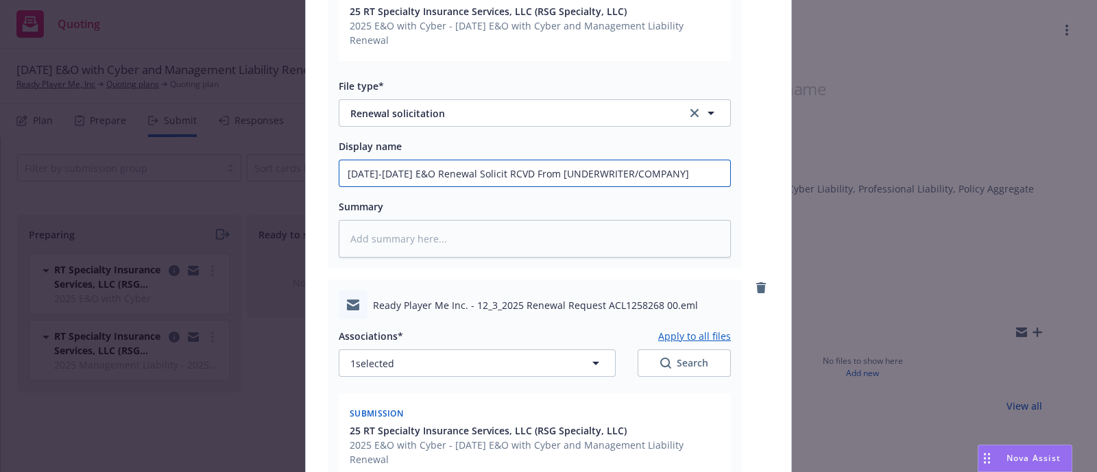
type textarea "x"
type input "[DATE]-[DATE] E&O/ Renewal Solicit RCVD From [UNDERWRITER/COMPANY]"
type textarea "x"
type input "[DATE]-[DATE] E&O/C Renewal Solicit RCVD From [UNDERWRITER/COMPANY]"
type textarea "x"
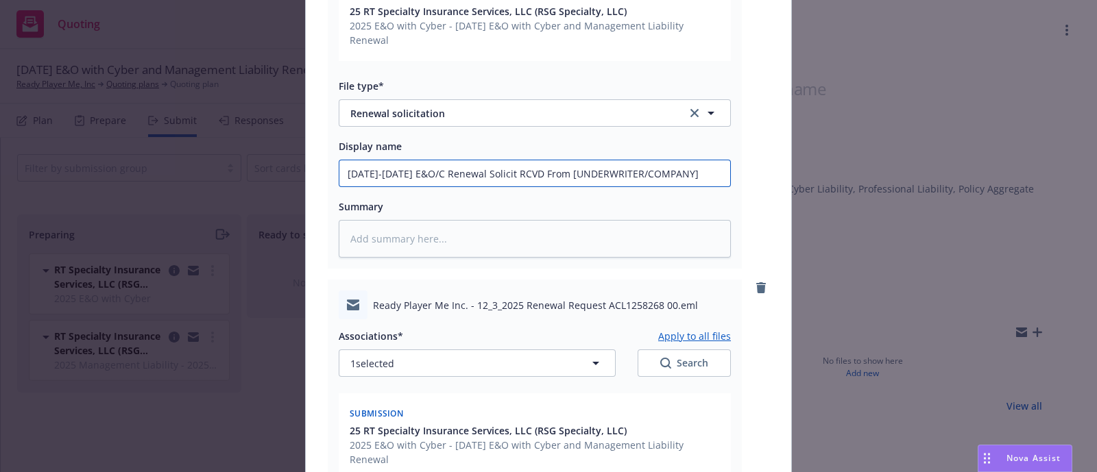
type input "[DATE]-[DATE] E&O/Cy Renewal Solicit RCVD From [UNDERWRITER/COMPANY]"
type textarea "x"
type input "[DATE]-[DATE] E&O/Cybe Renewal Solicit RCVD From [UNDERWRITER/COMPANY]"
type textarea "x"
type input "[DATE]-[DATE] E&O/Cyber Renewal Solicit RCVD From [UNDERWRITER/COMPANY]"
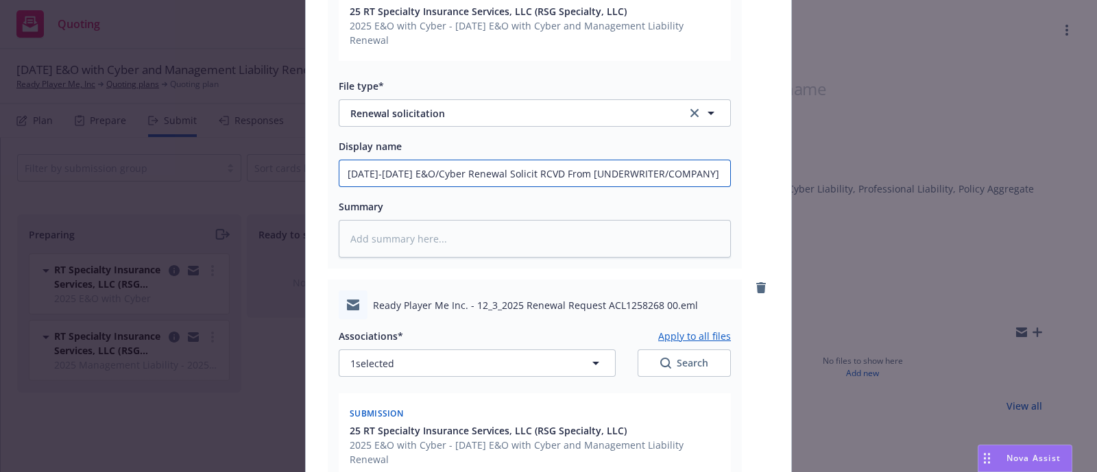
drag, startPoint x: 702, startPoint y: 176, endPoint x: 568, endPoint y: 176, distance: 133.0
click at [568, 176] on input "[DATE]-[DATE] E&O/Cyber Renewal Solicit RCVD From [UNDERWRITER/COMPANY]" at bounding box center [534, 173] width 391 height 26
type textarea "x"
type input "[DATE]-[DATE] E&O/Cyber Renewal Solicit RCVD From"
type textarea "x"
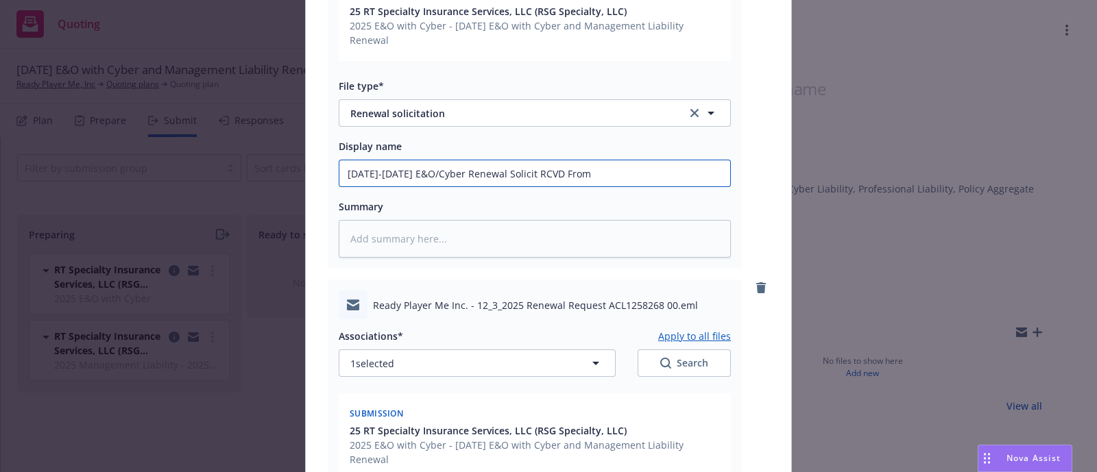
type input "[DATE]-[DATE] E&O/Cyber Renewal Solicit RCVD From R"
type textarea "x"
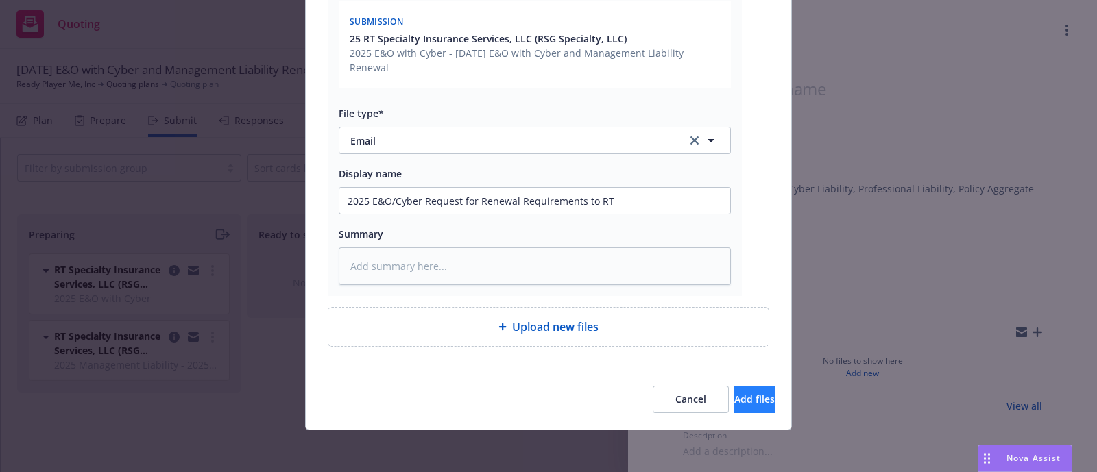
type input "[DATE]-[DATE] E&O/Cyber Renewal Solicit RCVD From RT"
click at [741, 403] on span "Add files" at bounding box center [754, 399] width 40 height 13
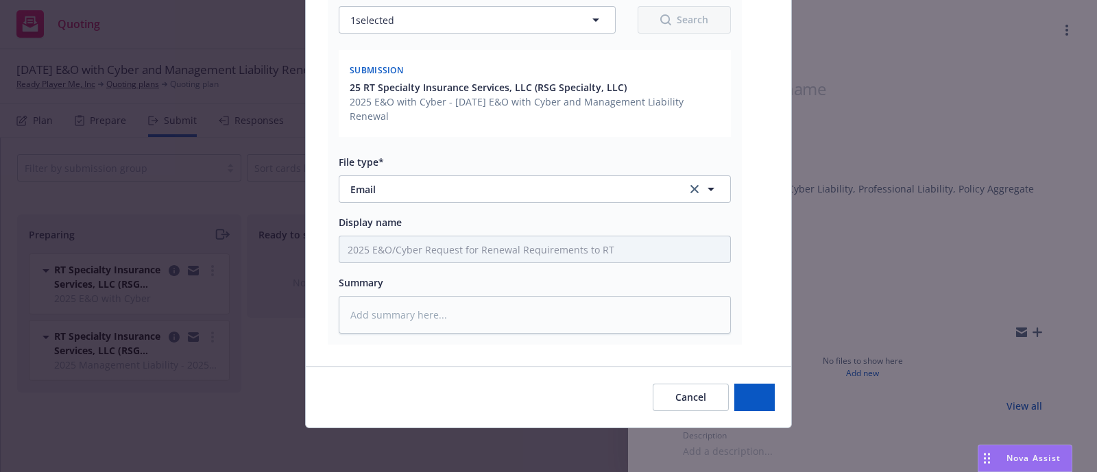
scroll to position [657, 0]
type textarea "x"
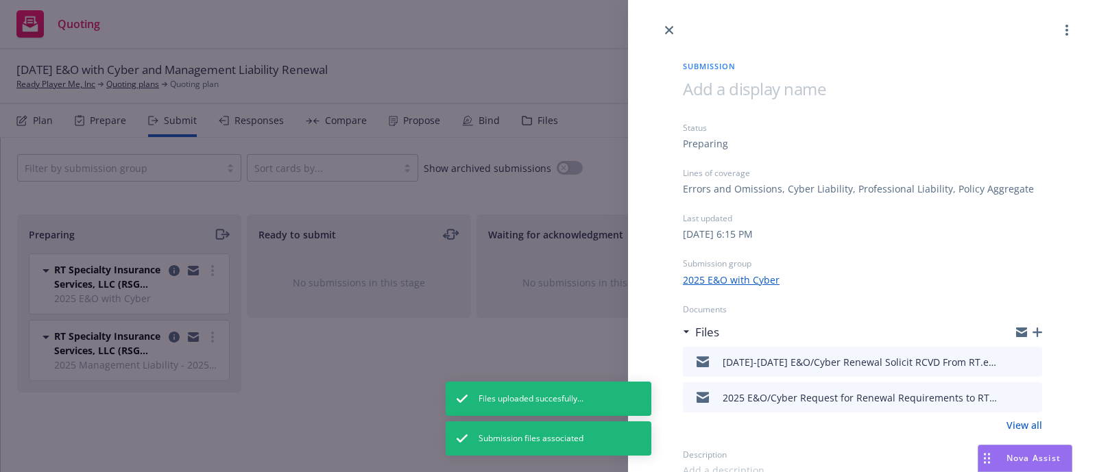
click at [211, 193] on div "Submission Status Preparing Lines of coverage Errors and Omissions, Cyber Liabi…" at bounding box center [548, 236] width 1097 height 472
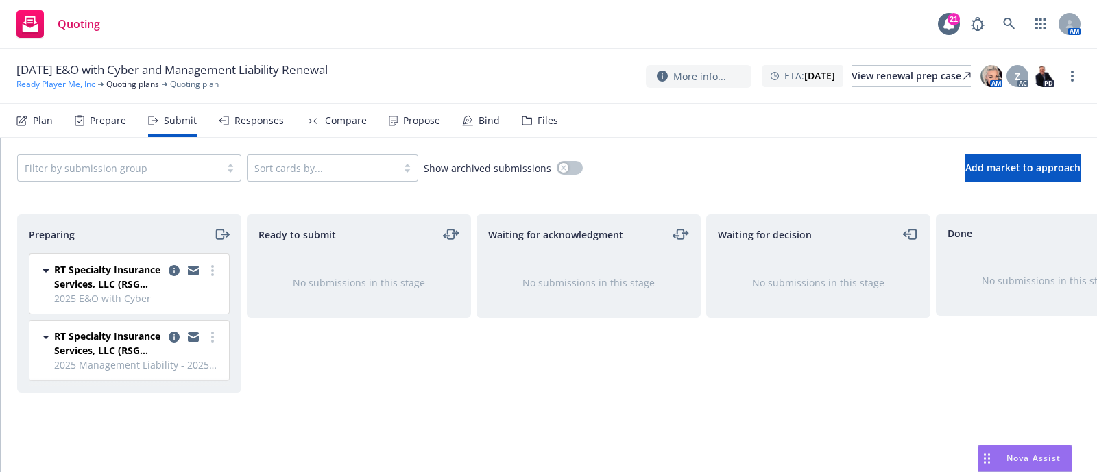
click at [82, 86] on link "Ready Player Me, Inc" at bounding box center [55, 84] width 79 height 12
